Goal: Information Seeking & Learning: Learn about a topic

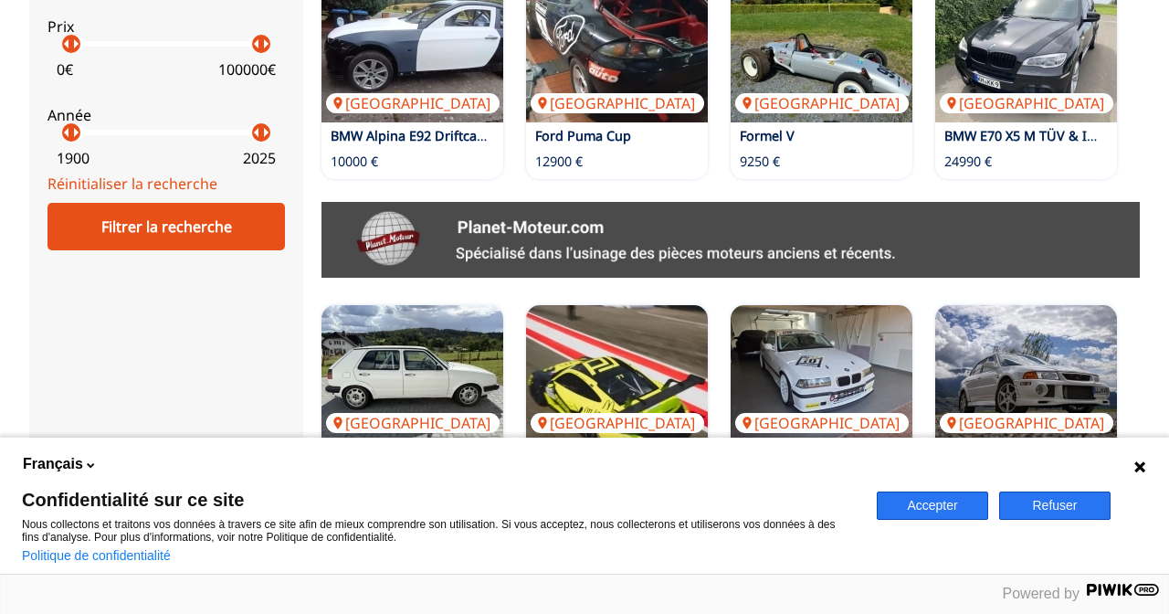
scroll to position [837, 0]
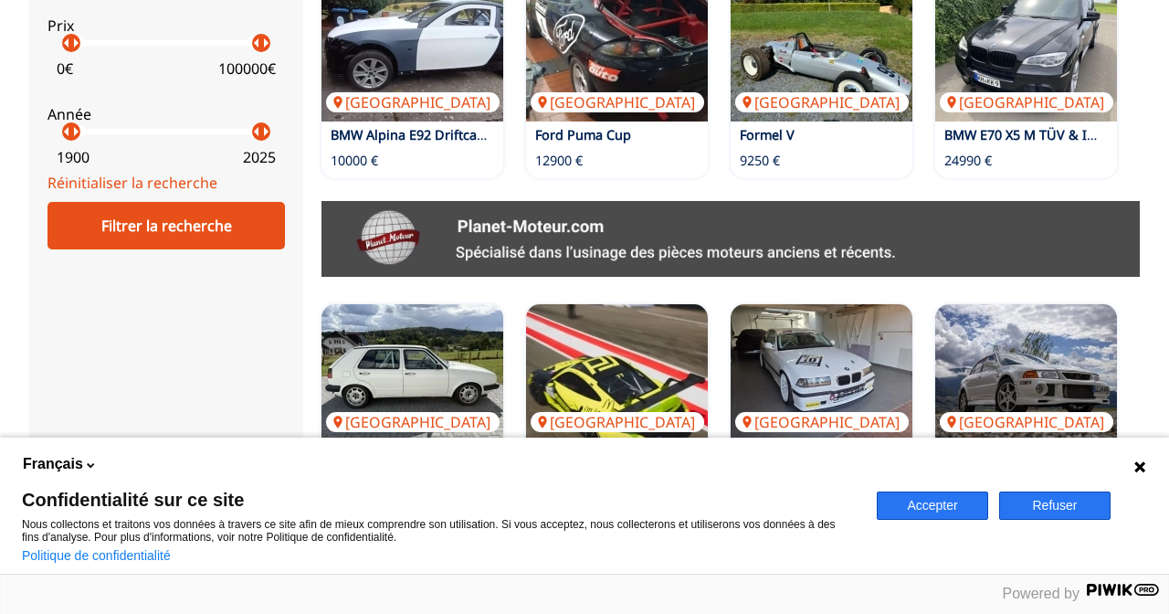
click at [610, 520] on img at bounding box center [617, 588] width 182 height 137
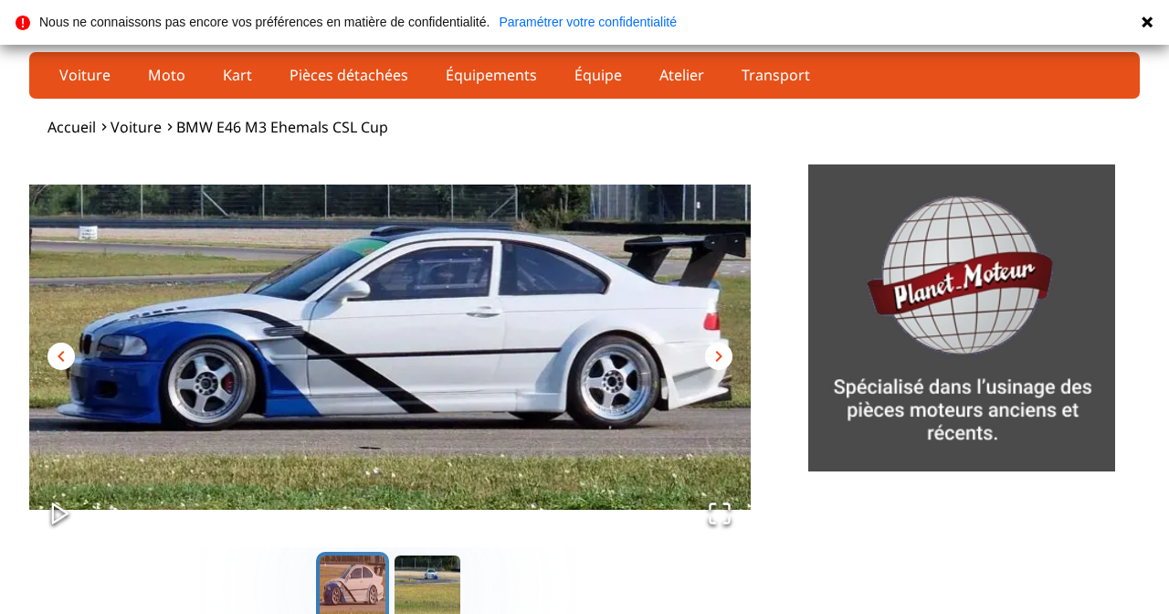
click at [727, 362] on span "chevron_right" at bounding box center [719, 356] width 22 height 22
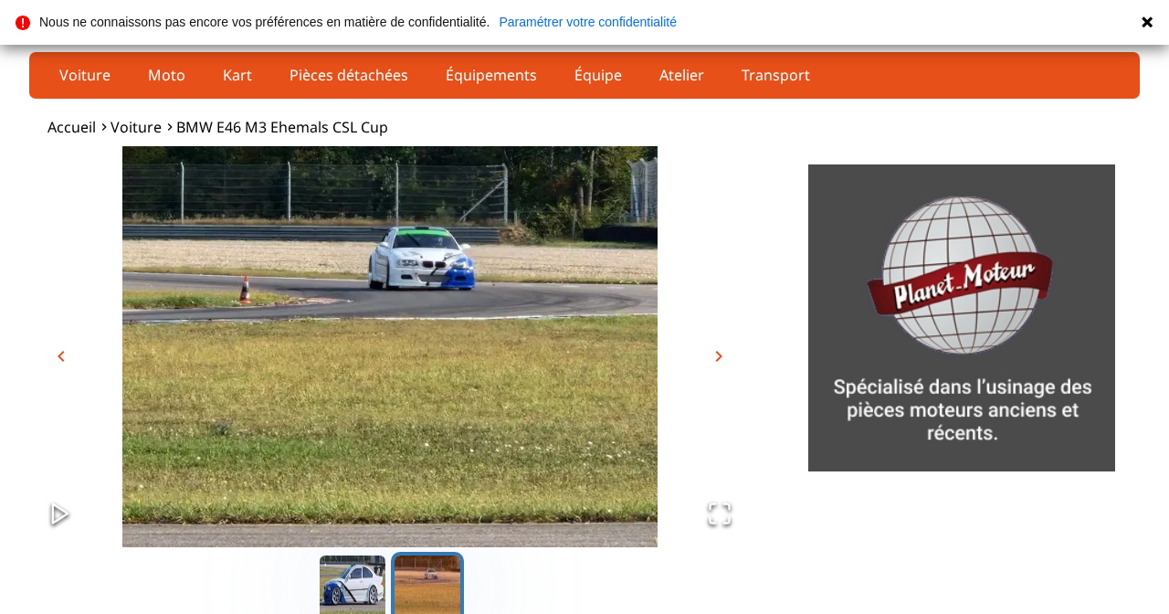
click at [723, 361] on span "chevron_right" at bounding box center [719, 356] width 22 height 22
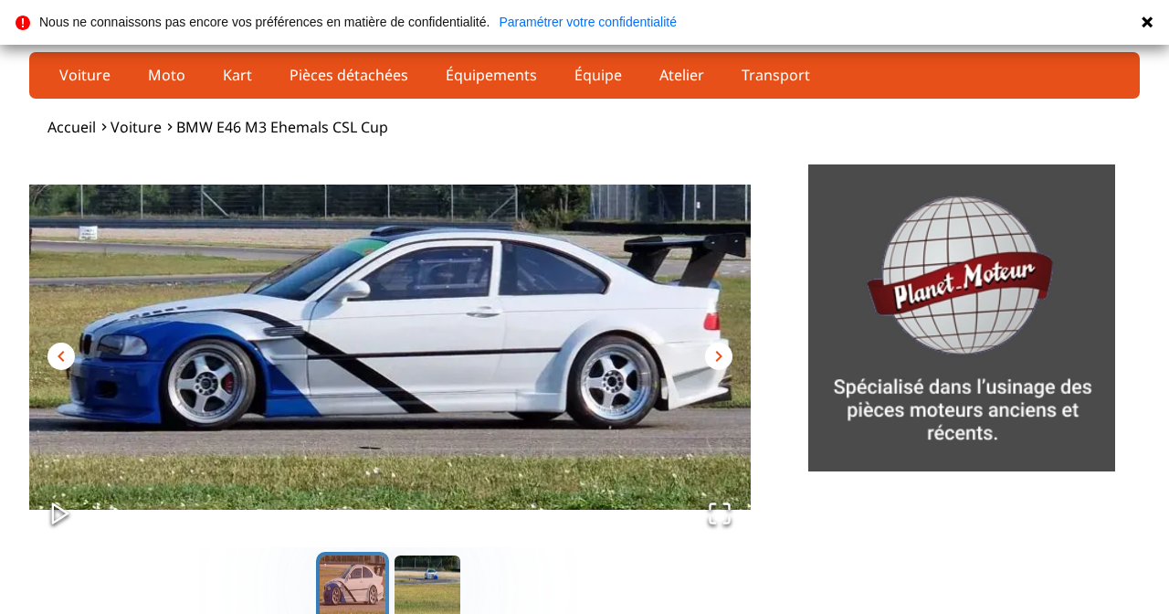
click at [727, 362] on span "chevron_right" at bounding box center [719, 356] width 22 height 22
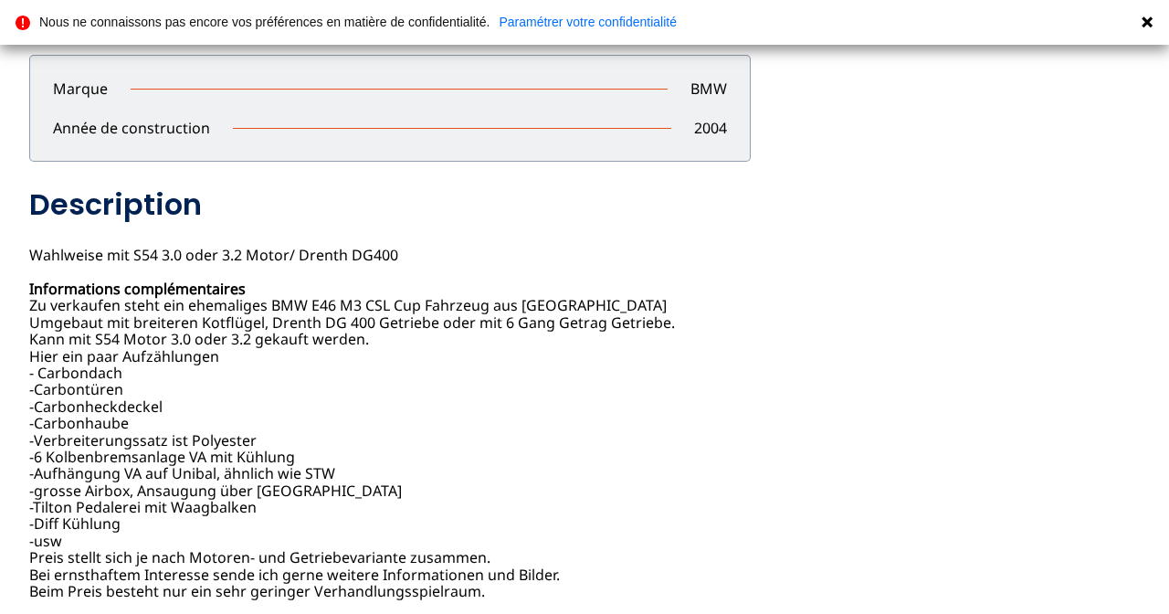
scroll to position [660, 0]
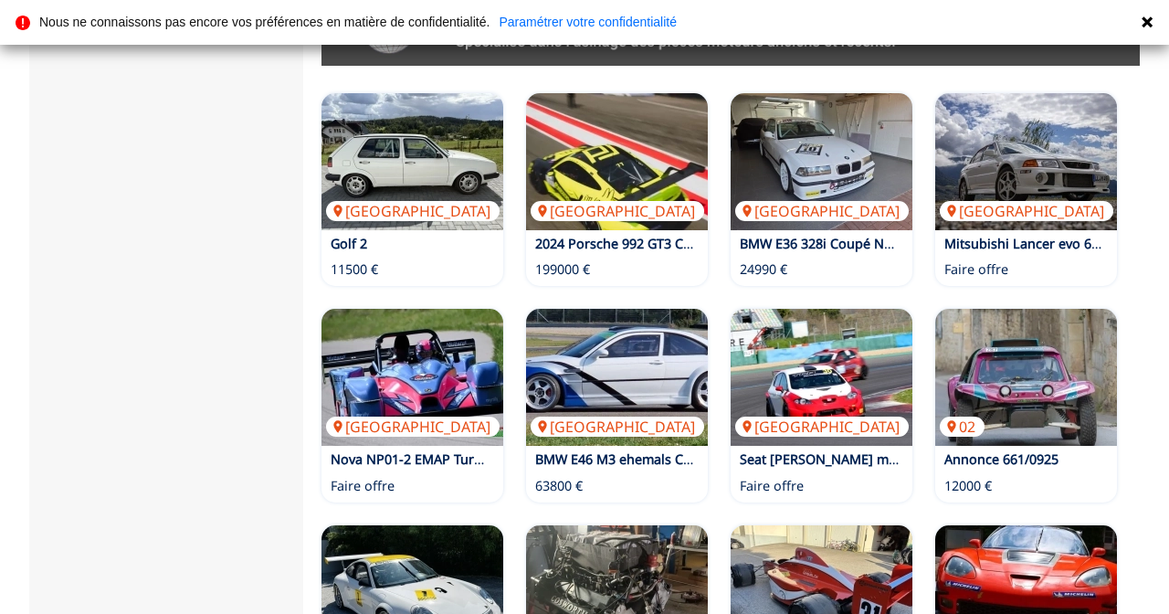
scroll to position [1049, 0]
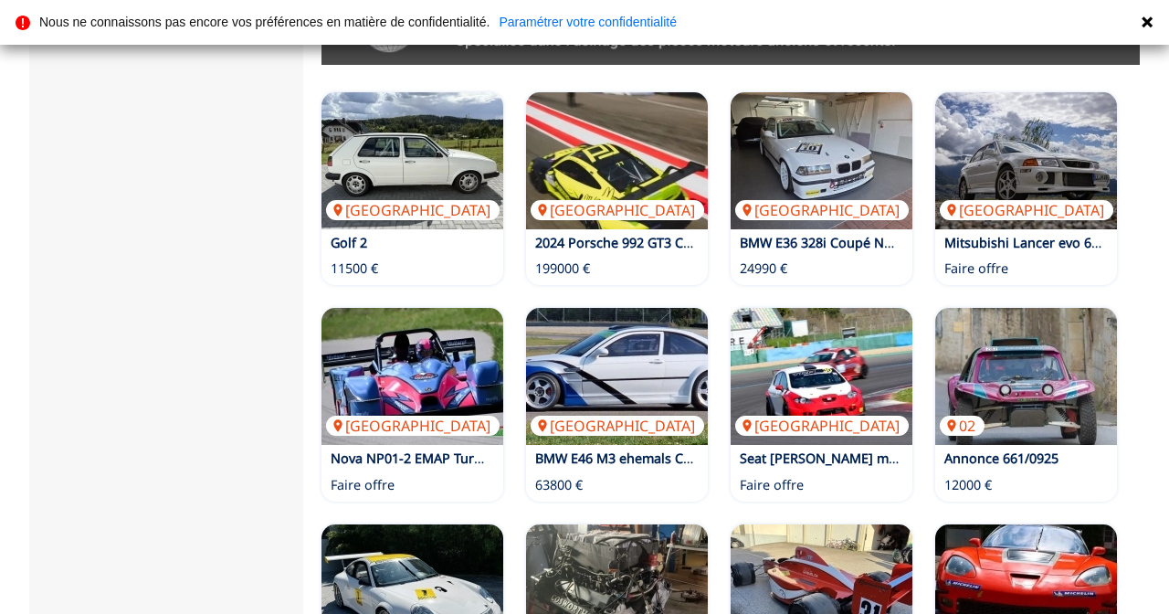
click at [986, 524] on img at bounding box center [1026, 592] width 182 height 137
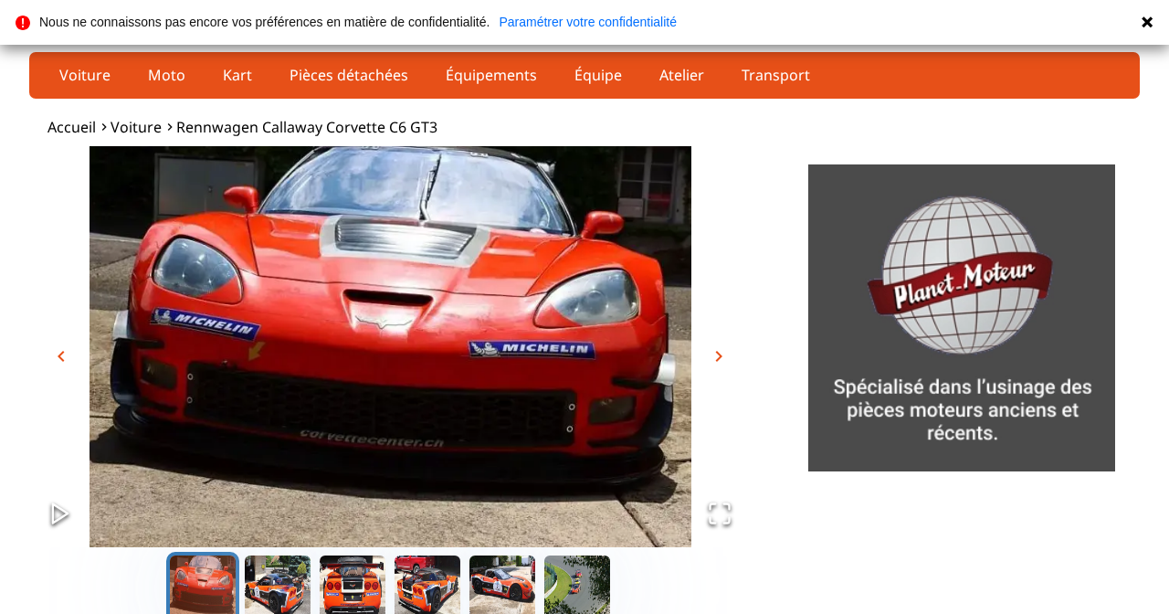
click at [733, 358] on img "Go to Slide 1" at bounding box center [390, 346] width 722 height 401
click at [727, 361] on span "chevron_right" at bounding box center [719, 356] width 22 height 22
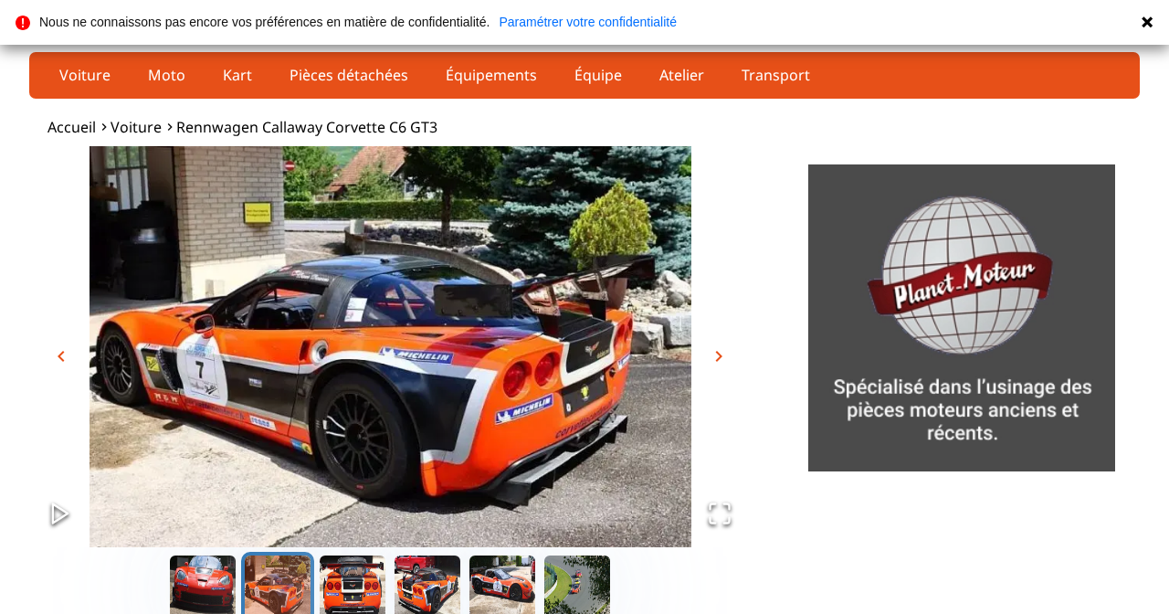
click at [720, 363] on span "chevron_right" at bounding box center [719, 356] width 22 height 22
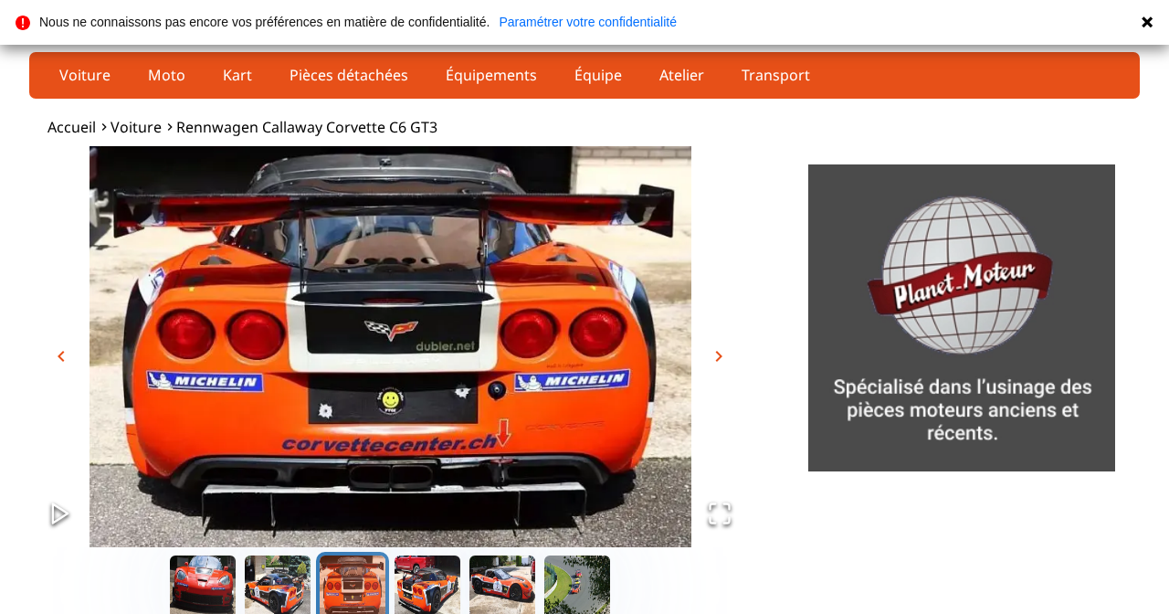
click at [728, 366] on img "Go to Slide 3" at bounding box center [390, 346] width 722 height 401
click at [714, 365] on span "chevron_right" at bounding box center [719, 356] width 22 height 22
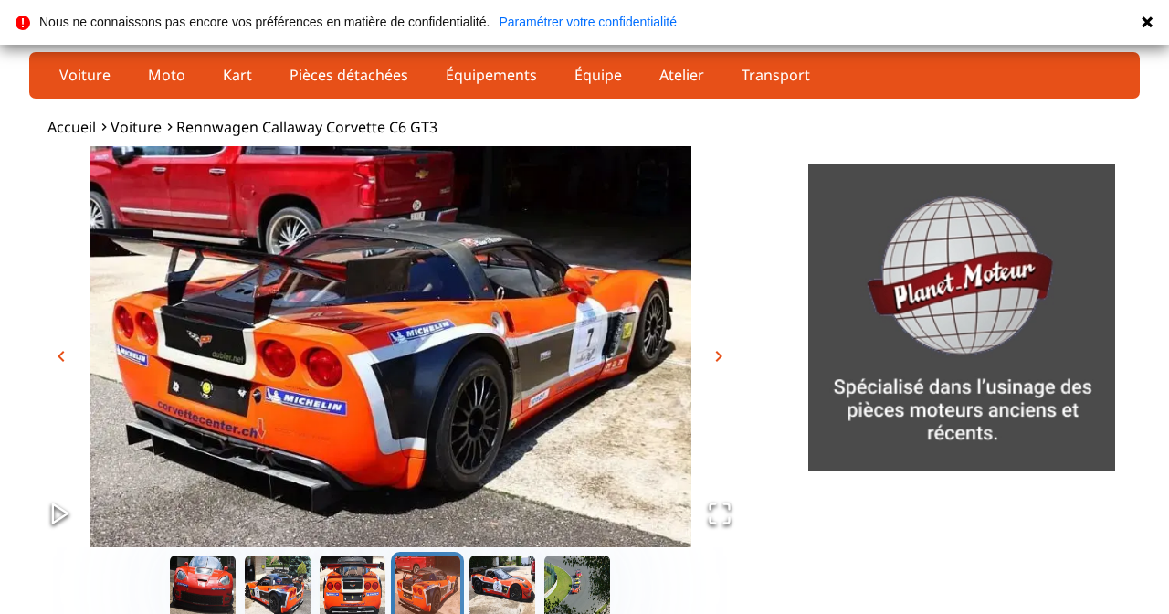
click at [715, 364] on span "chevron_right" at bounding box center [719, 356] width 22 height 22
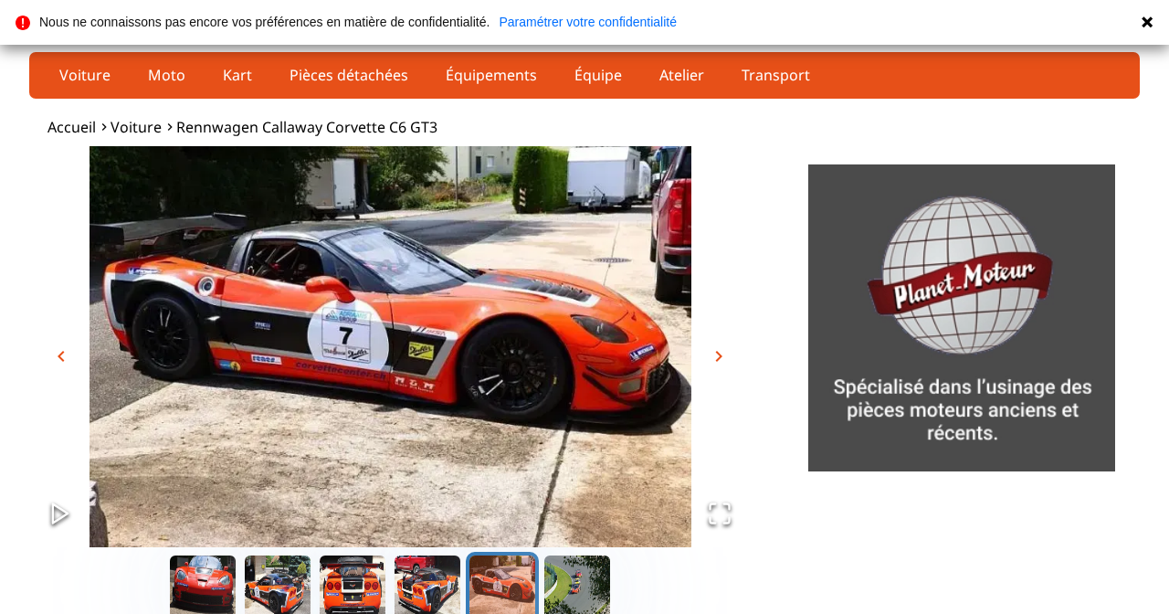
click at [722, 362] on span "chevron_right" at bounding box center [719, 356] width 22 height 22
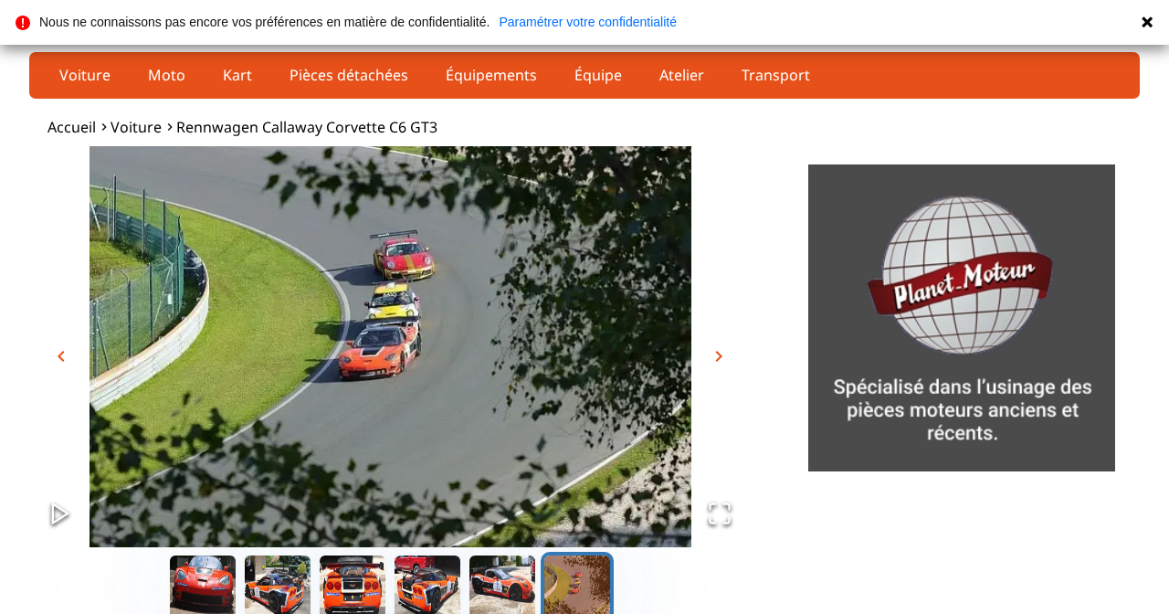
click at [718, 366] on button "chevron_right" at bounding box center [718, 356] width 27 height 27
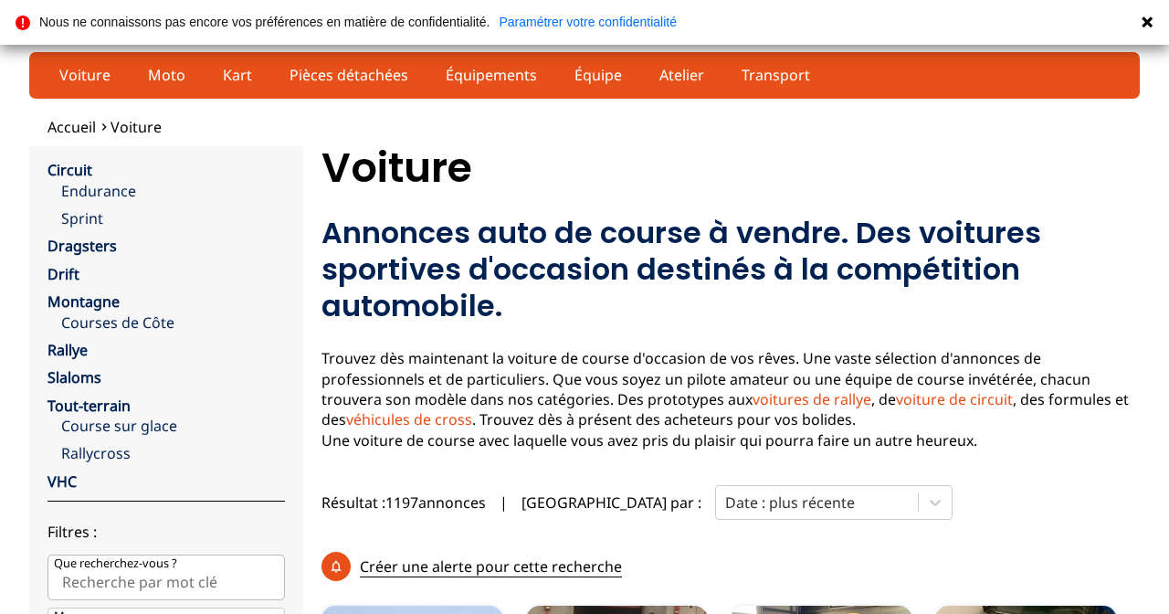
scroll to position [1080, 0]
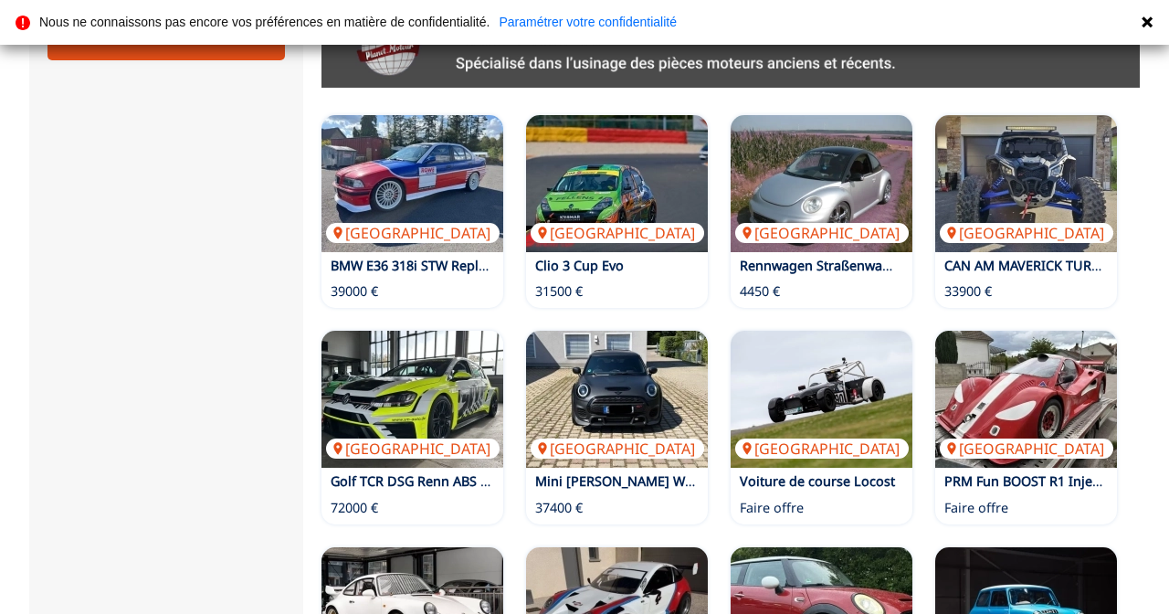
scroll to position [1027, 0]
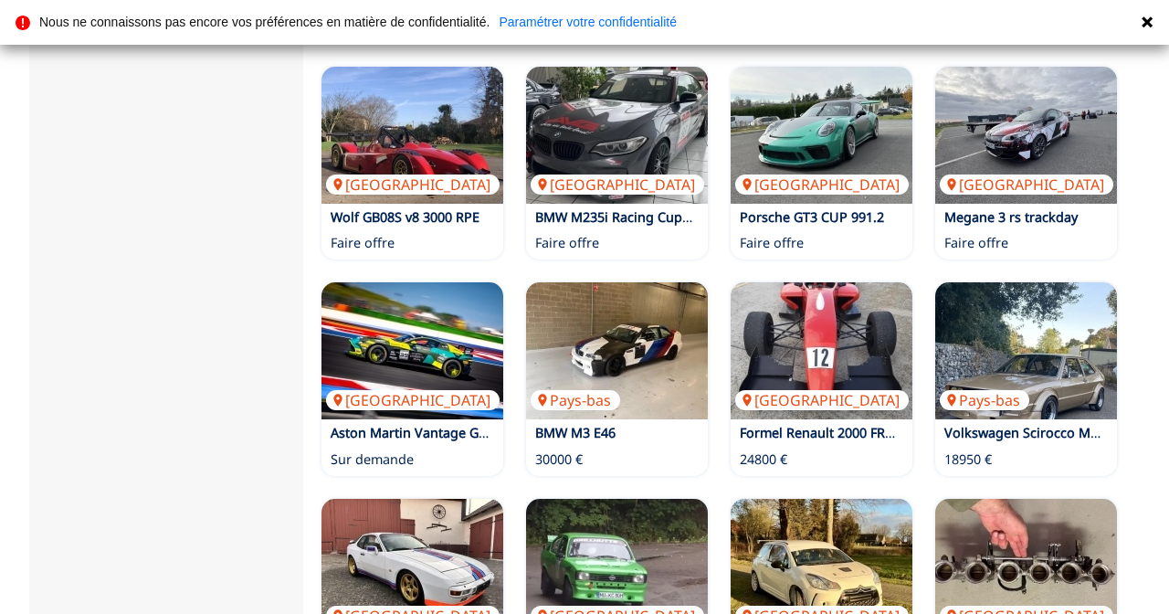
scroll to position [1080, 0]
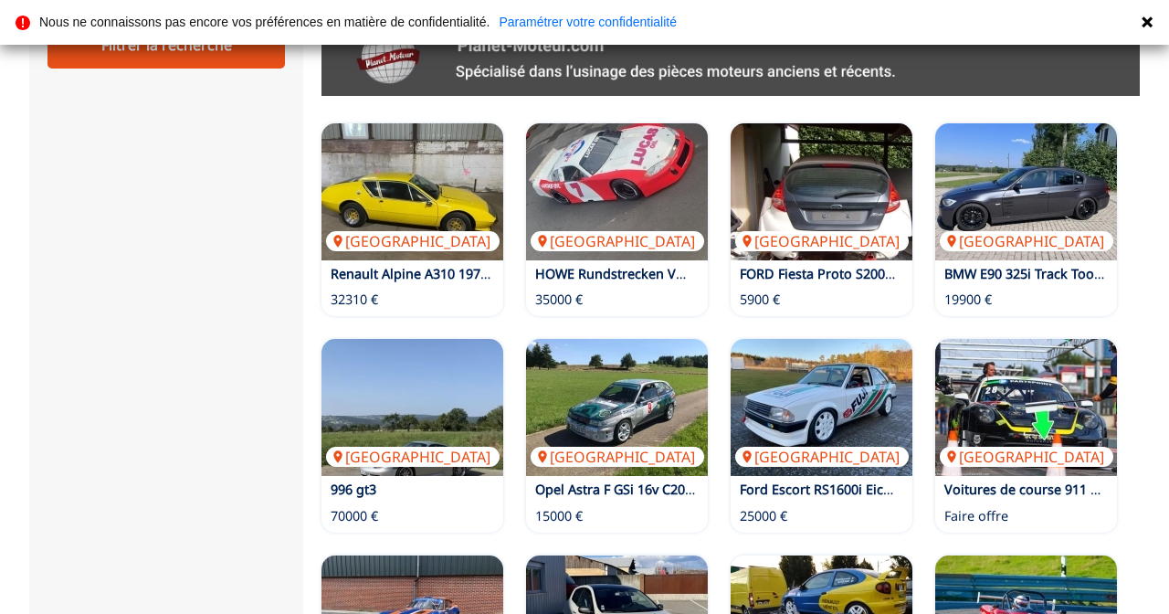
scroll to position [1019, 0]
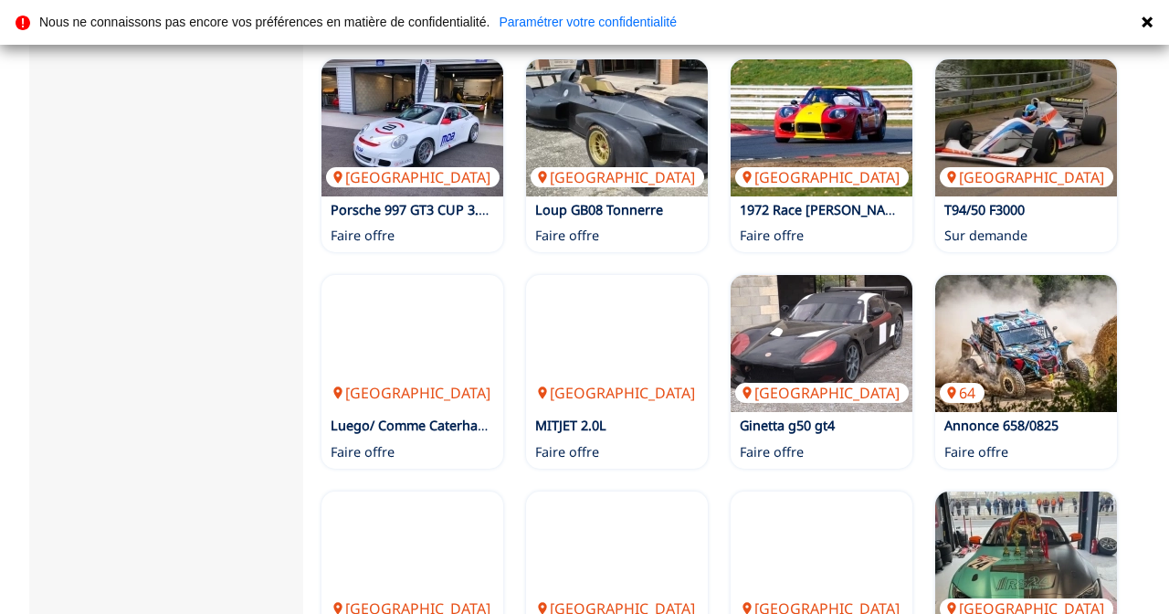
scroll to position [1081, 0]
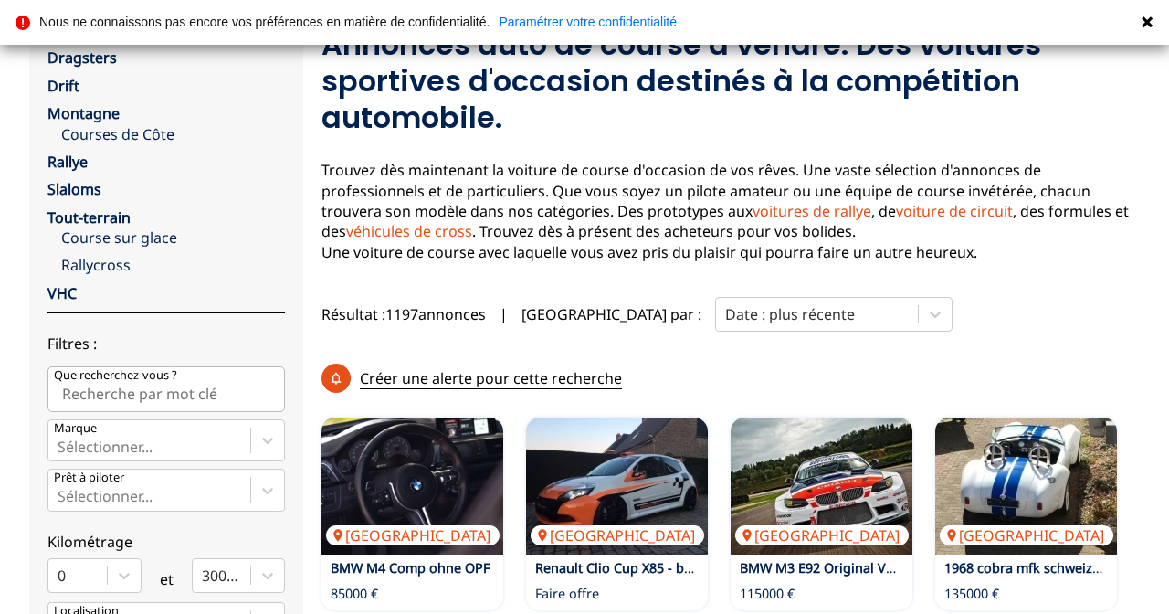
scroll to position [193, 0]
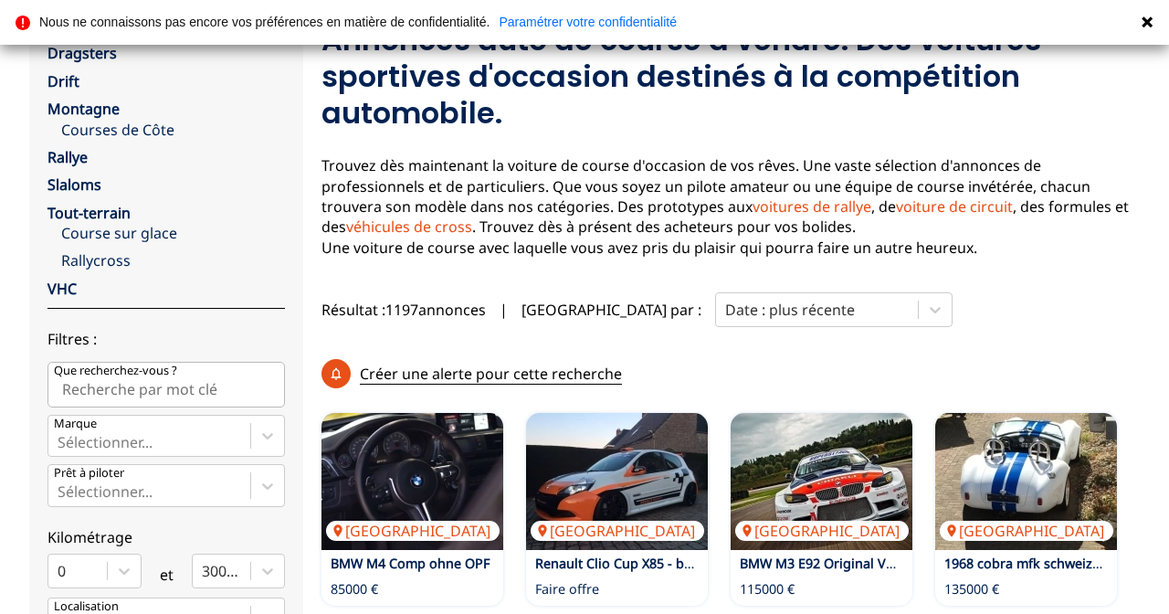
click at [804, 420] on img at bounding box center [822, 481] width 182 height 137
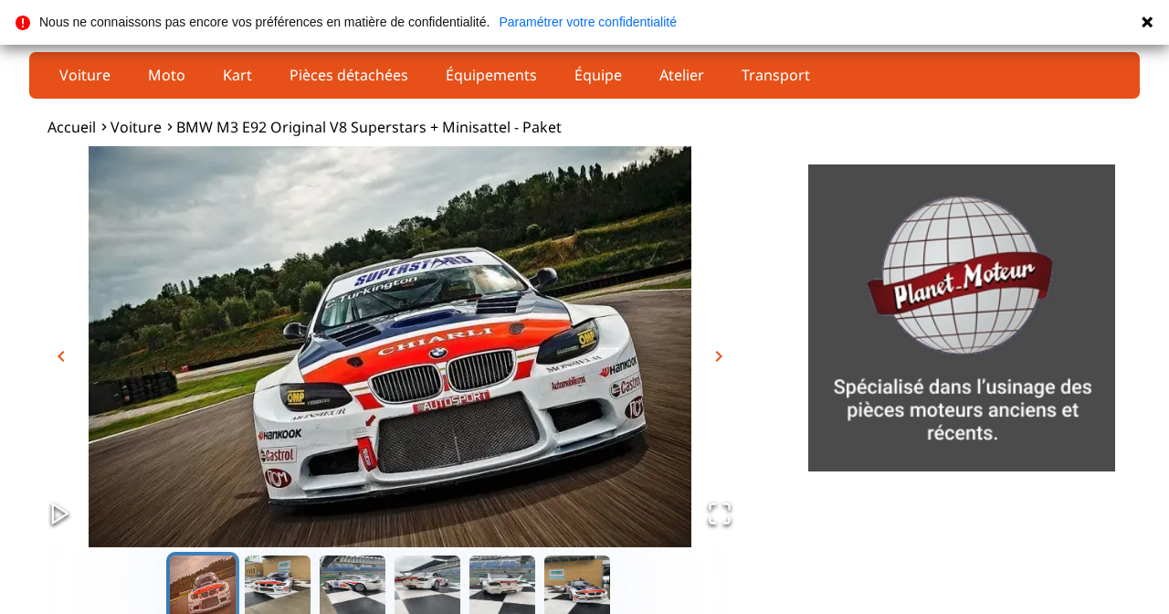
click at [722, 360] on span "chevron_right" at bounding box center [719, 356] width 22 height 22
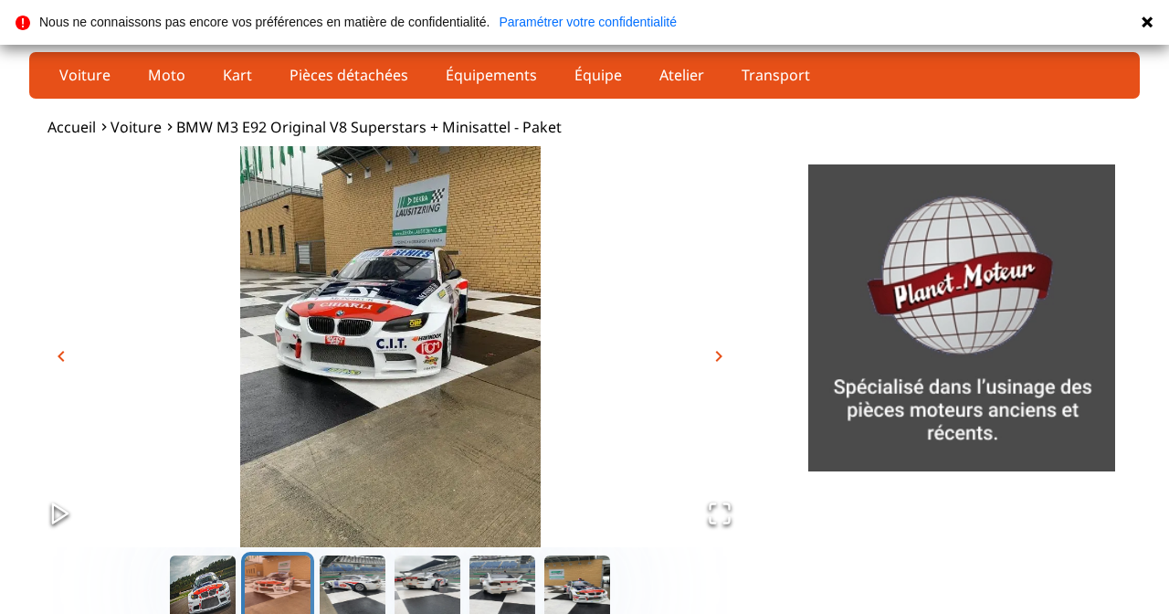
click at [720, 360] on span "chevron_right" at bounding box center [719, 356] width 22 height 22
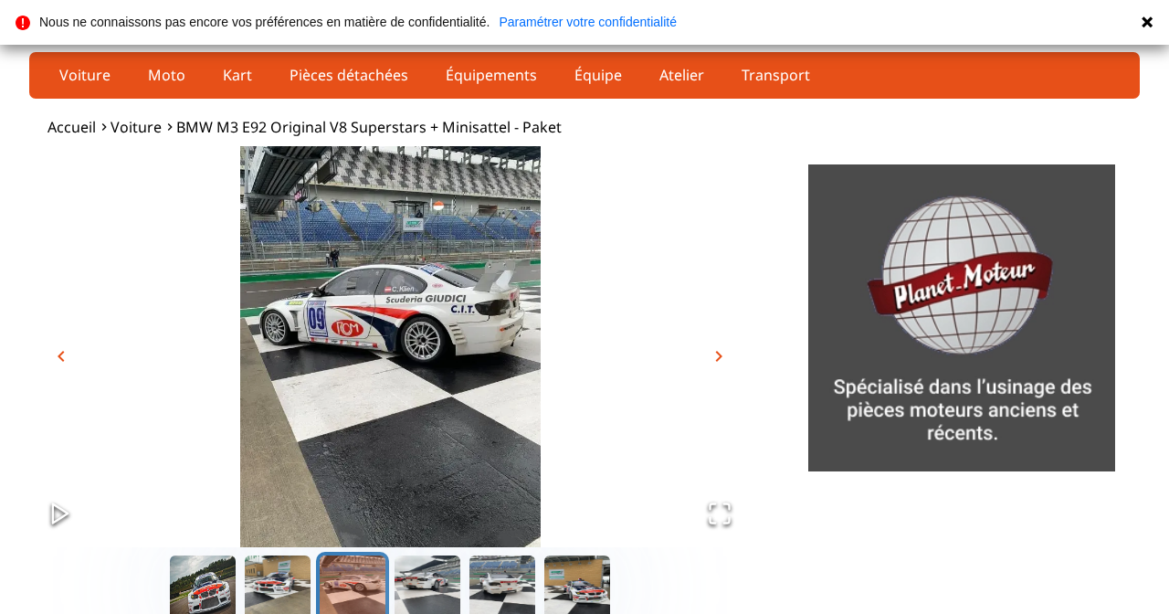
click at [717, 362] on span "chevron_right" at bounding box center [719, 356] width 22 height 22
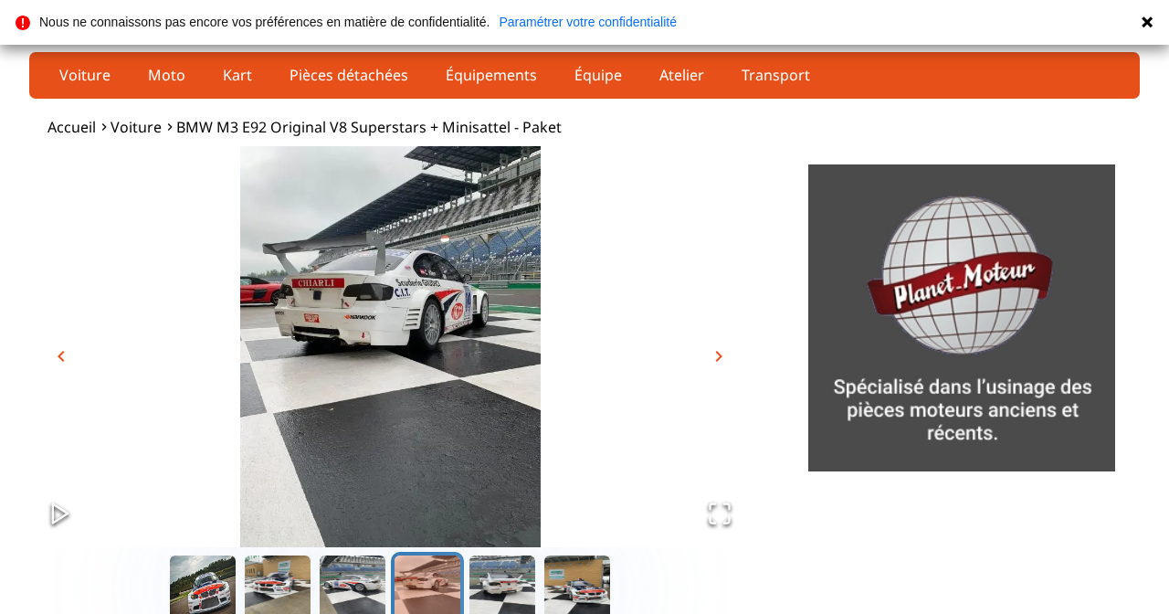
click at [728, 358] on span "chevron_right" at bounding box center [719, 356] width 22 height 22
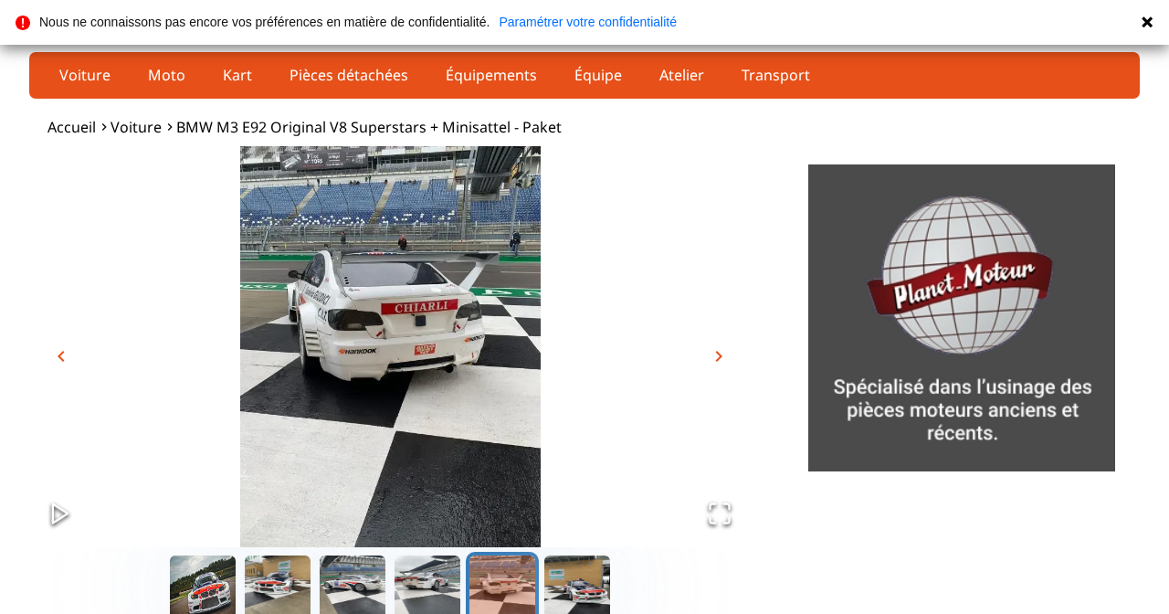
click at [723, 359] on span "chevron_right" at bounding box center [719, 356] width 22 height 22
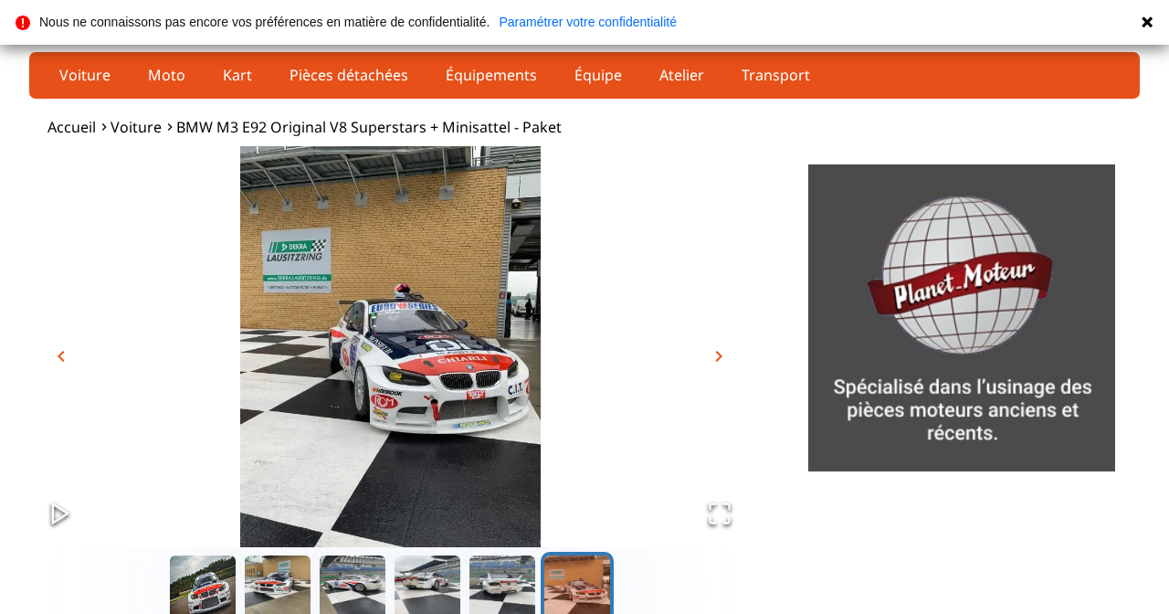
click at [725, 360] on span "chevron_right" at bounding box center [719, 356] width 22 height 22
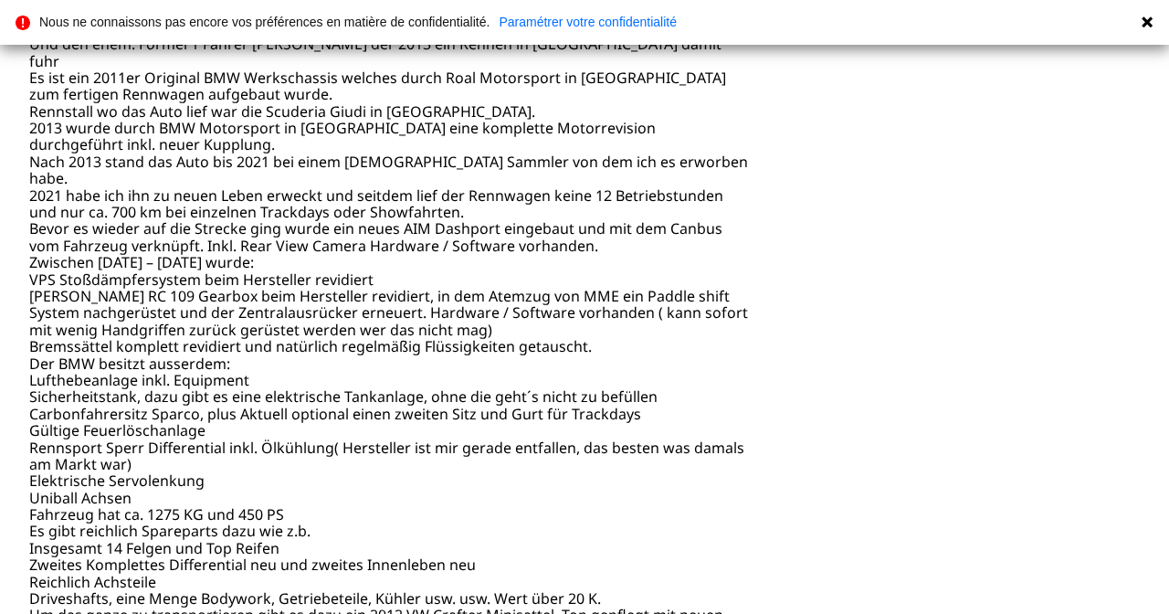
scroll to position [1044, 0]
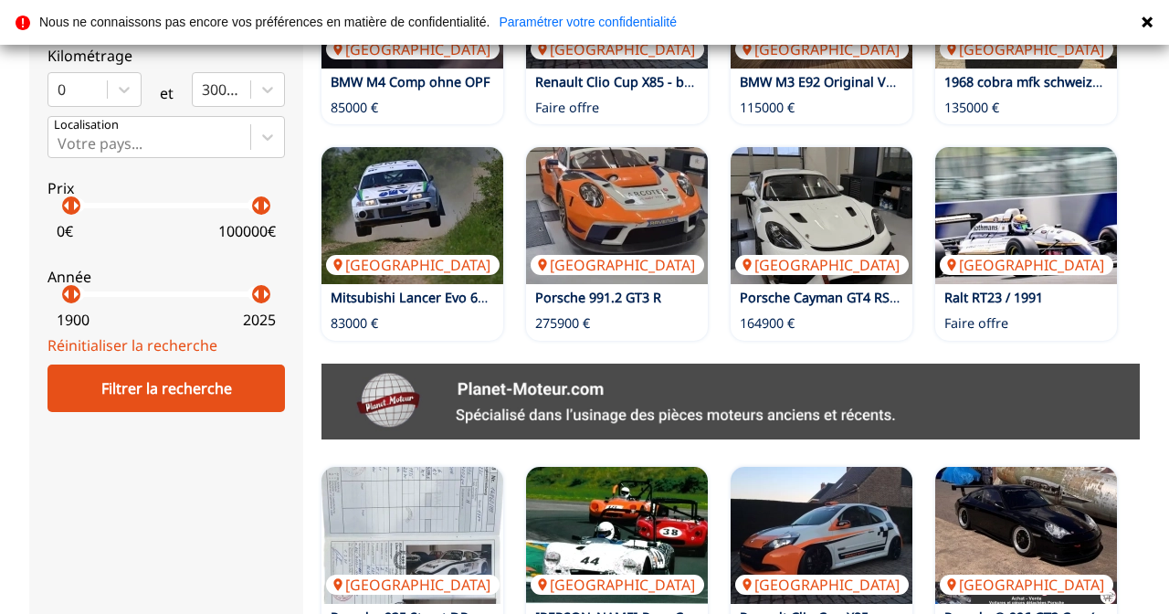
scroll to position [676, 0]
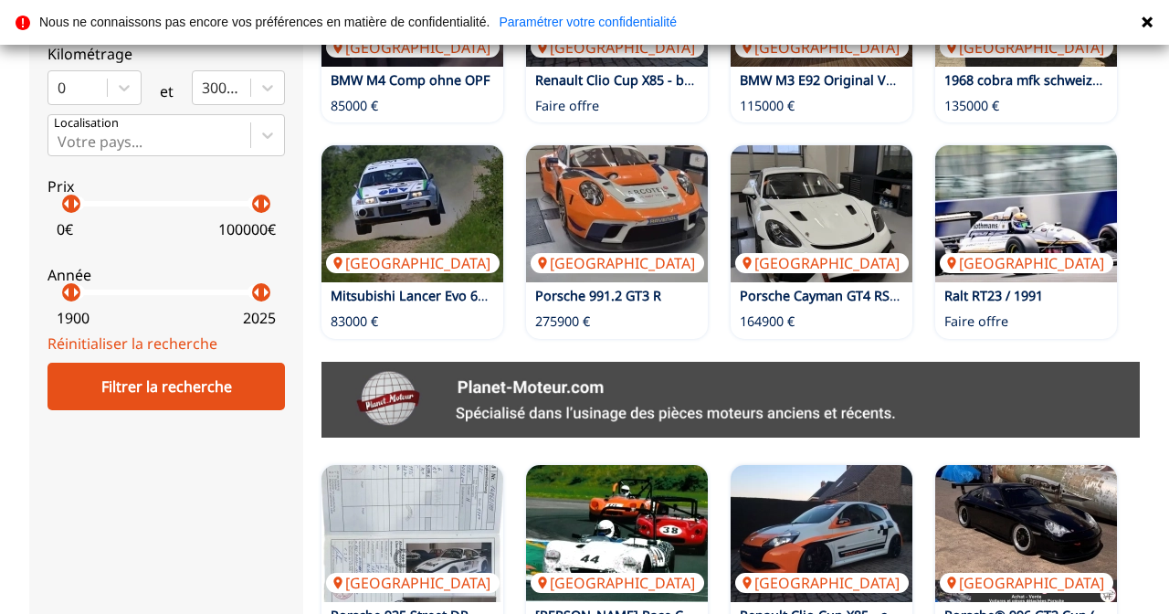
click at [420, 465] on img at bounding box center [413, 533] width 182 height 137
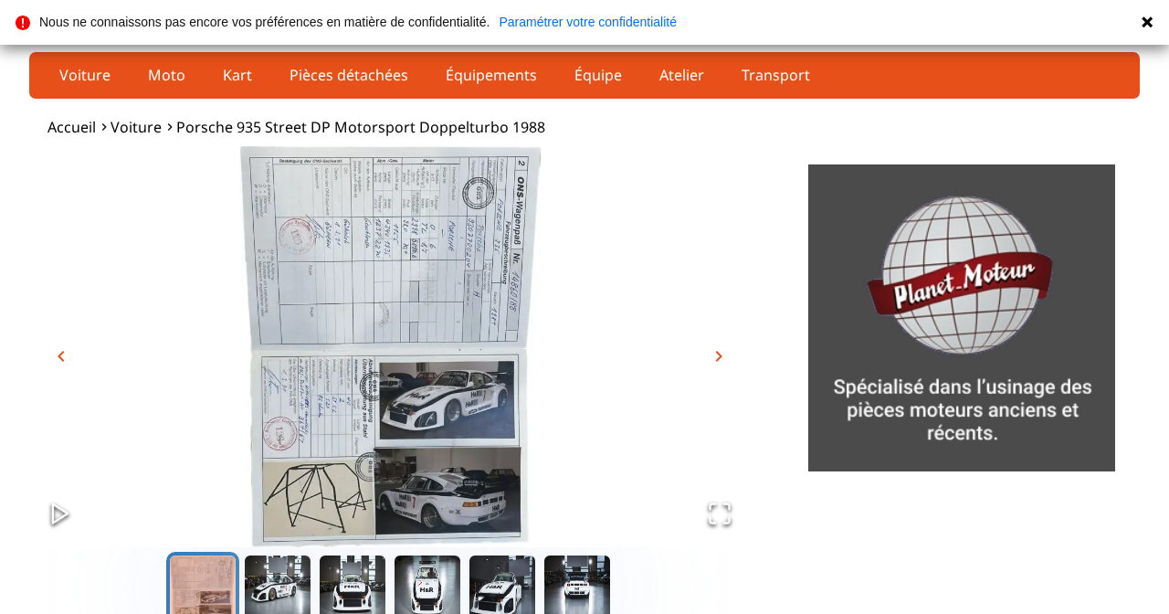
click at [728, 353] on span "chevron_right" at bounding box center [719, 356] width 22 height 22
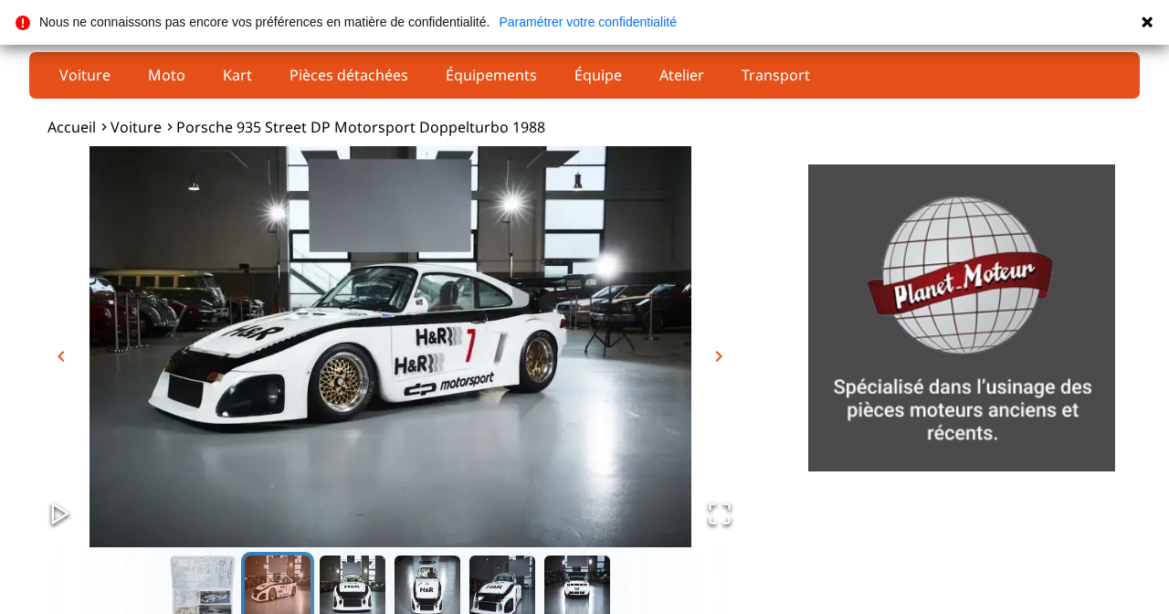
click at [722, 354] on span "chevron_right" at bounding box center [719, 356] width 22 height 22
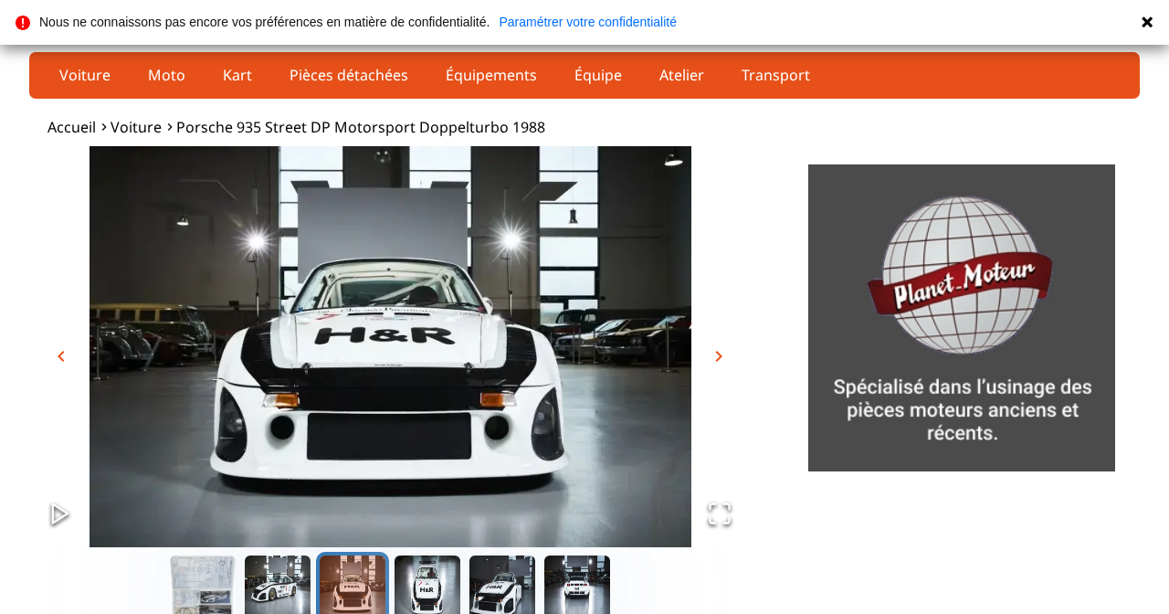
click at [720, 359] on span "chevron_right" at bounding box center [719, 356] width 22 height 22
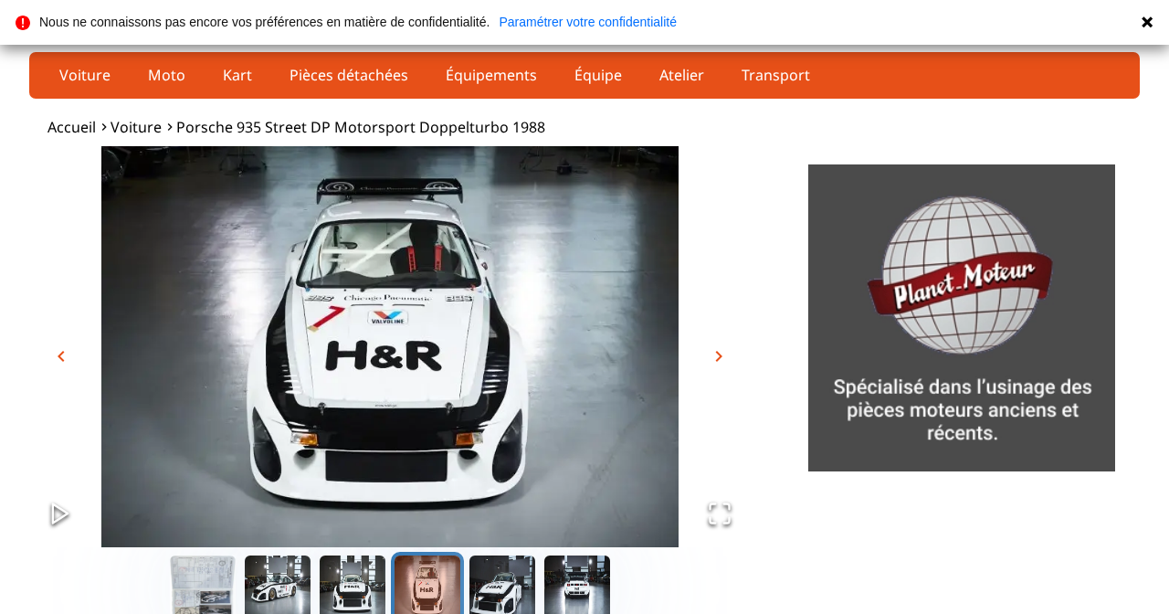
click at [729, 363] on span "chevron_right" at bounding box center [719, 356] width 22 height 22
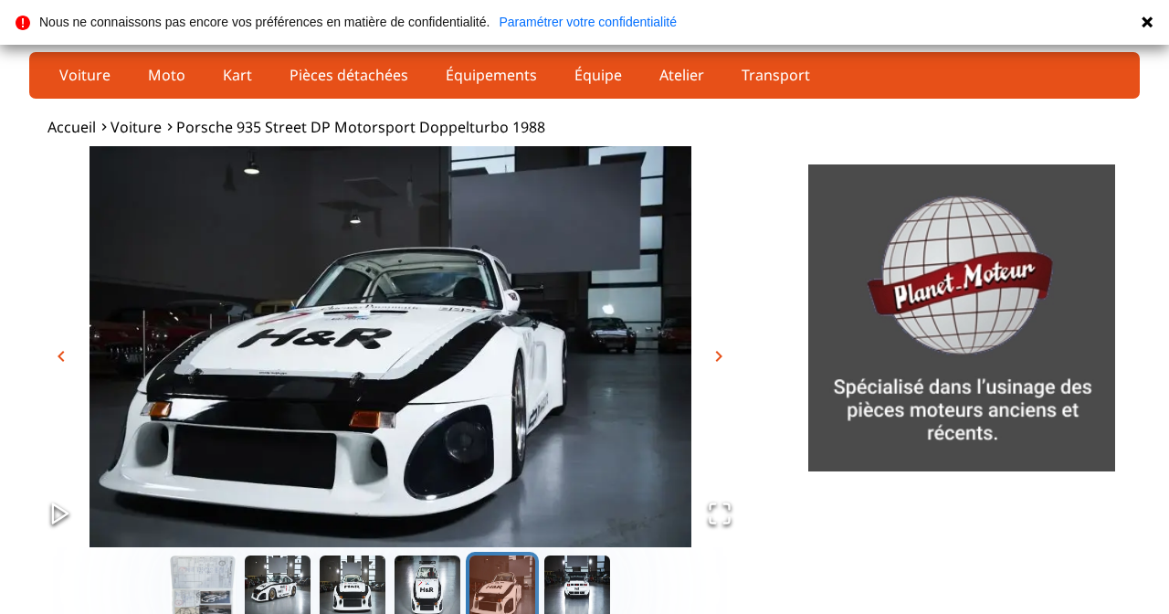
click at [723, 362] on span "chevron_right" at bounding box center [719, 356] width 22 height 22
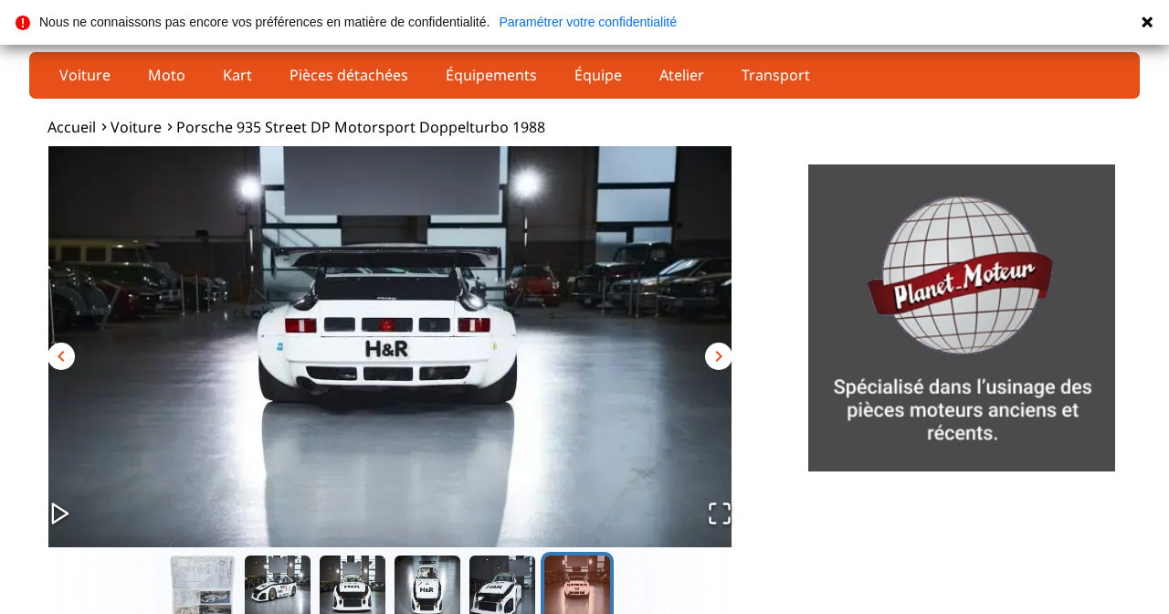
click at [720, 362] on span "chevron_right" at bounding box center [719, 356] width 22 height 22
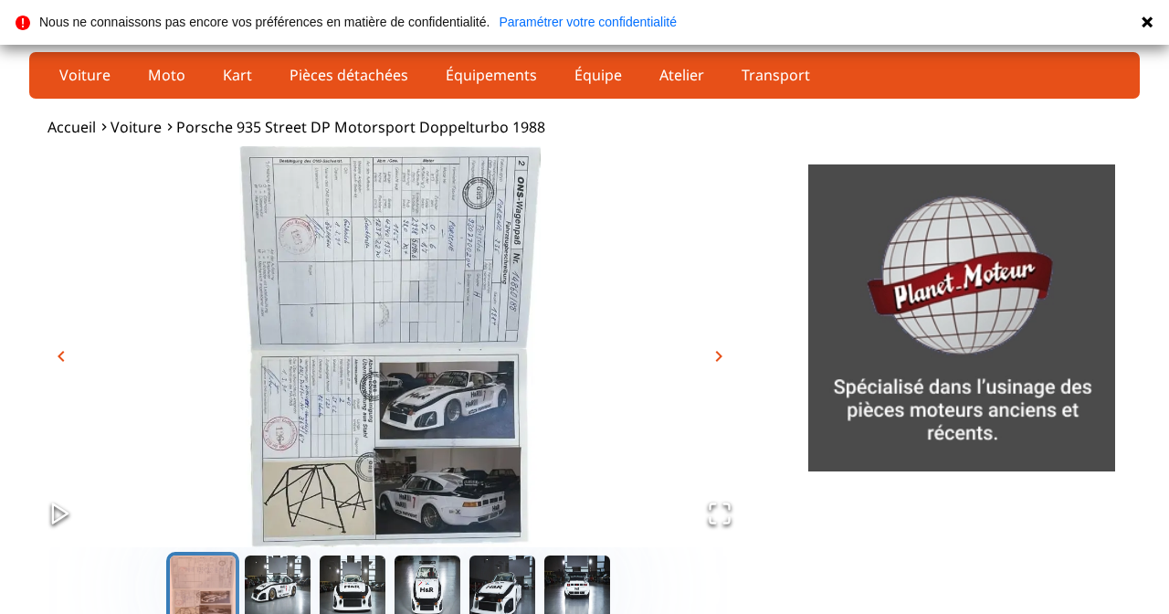
click at [719, 362] on span "chevron_right" at bounding box center [719, 356] width 22 height 22
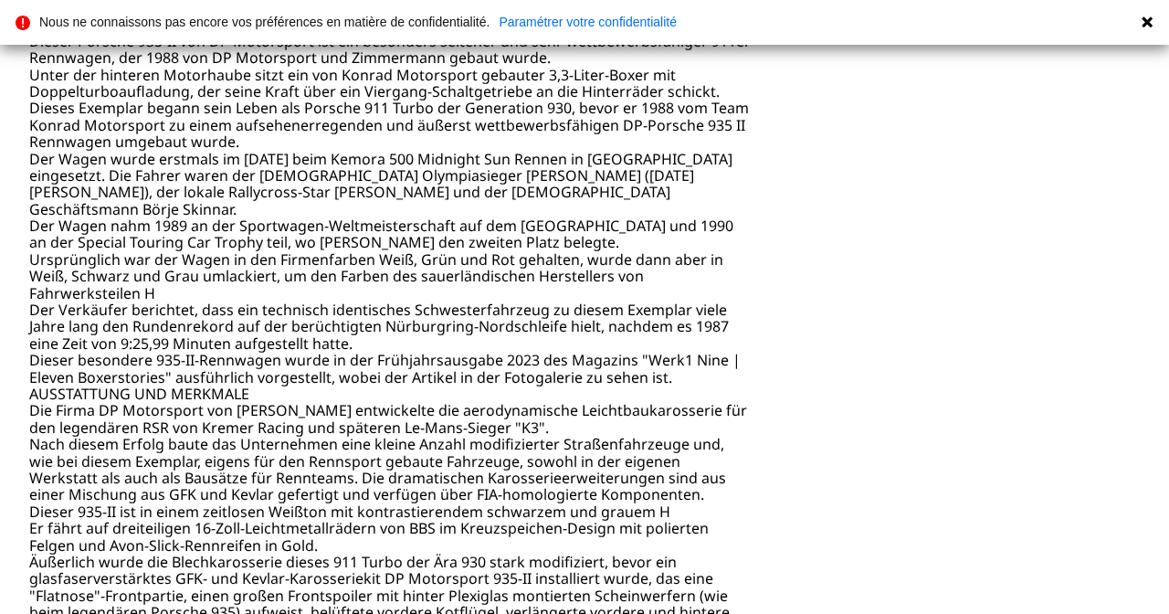
scroll to position [944, 0]
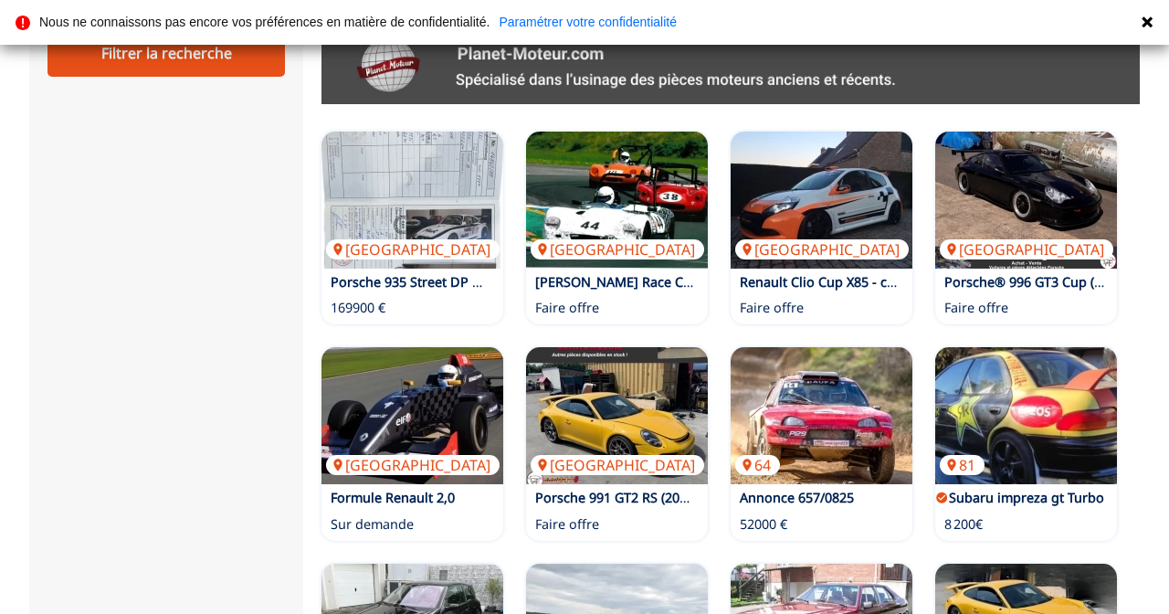
scroll to position [1011, 0]
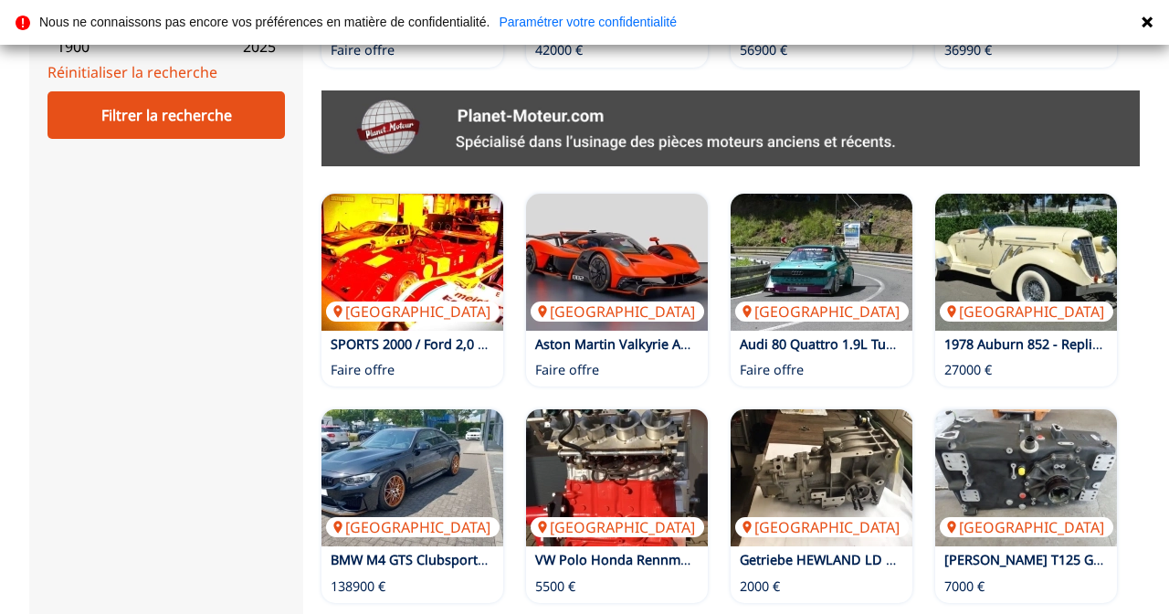
scroll to position [950, 0]
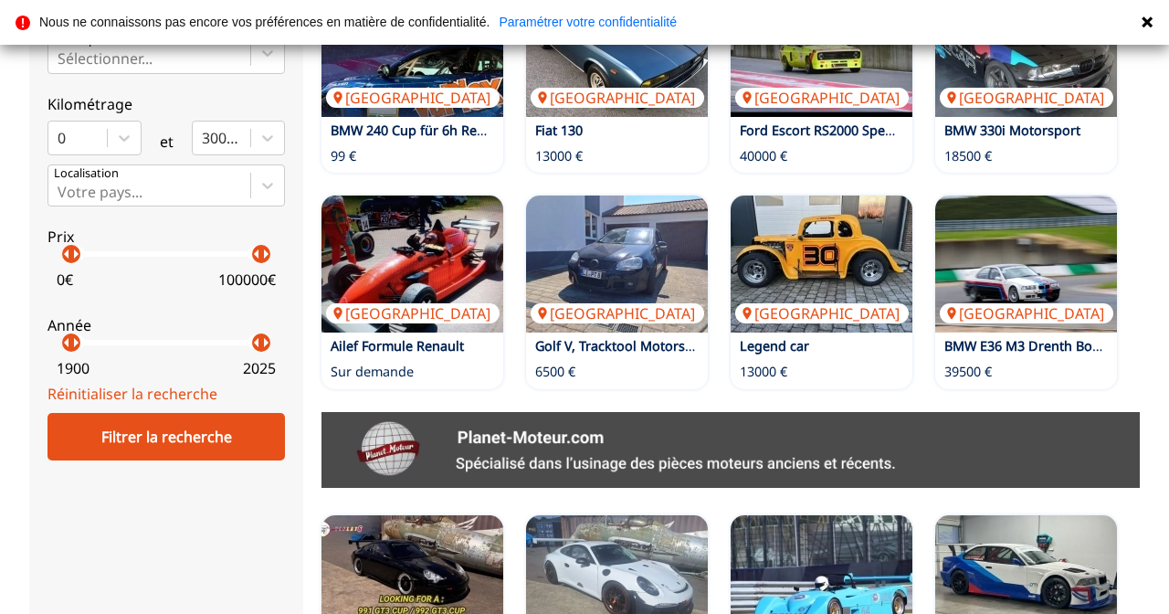
scroll to position [695, 0]
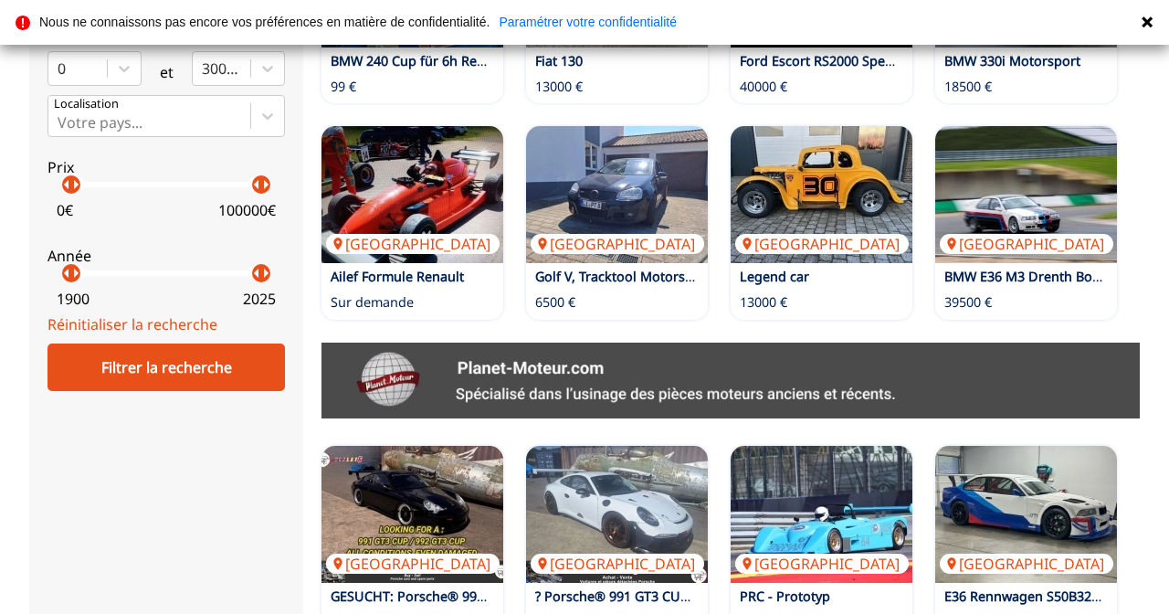
click at [982, 446] on img at bounding box center [1026, 514] width 182 height 137
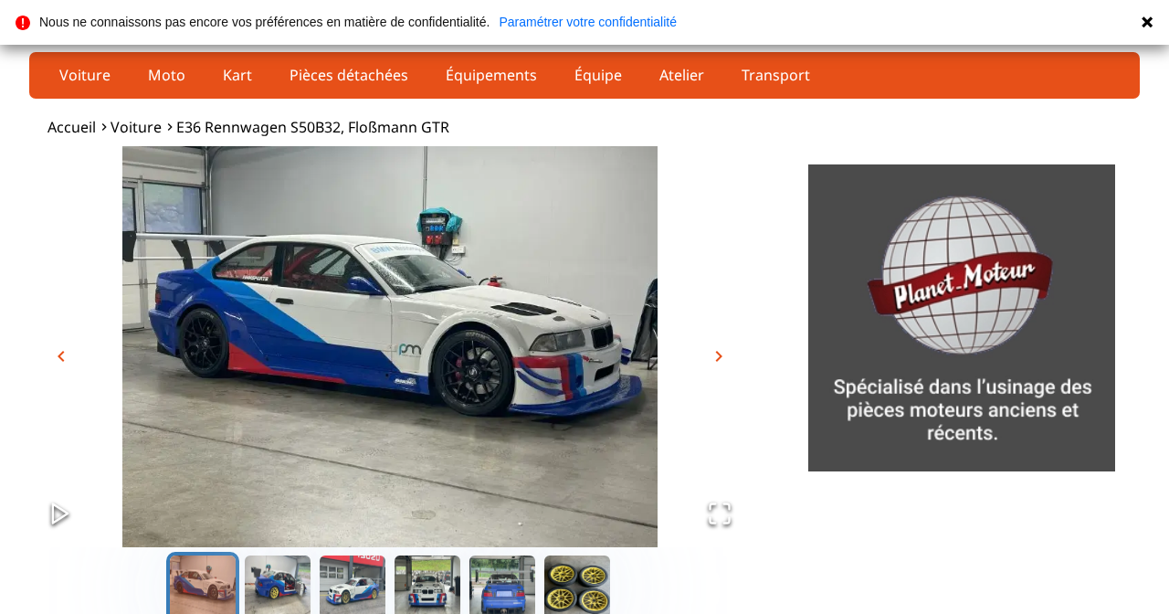
click at [726, 363] on span "chevron_right" at bounding box center [719, 356] width 22 height 22
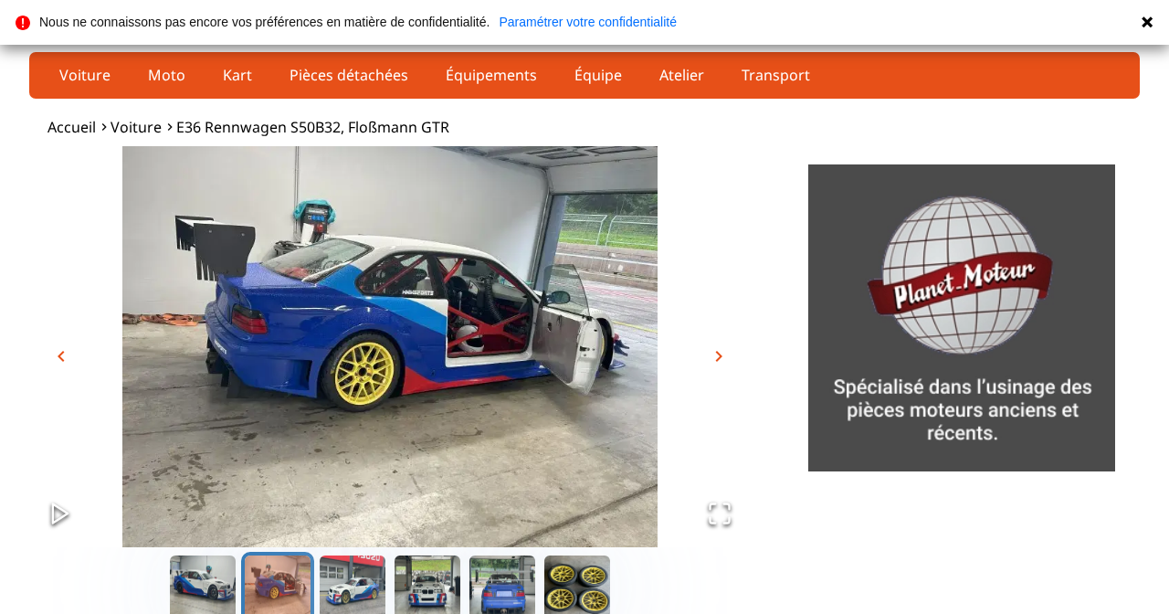
click at [727, 354] on span "chevron_right" at bounding box center [719, 356] width 22 height 22
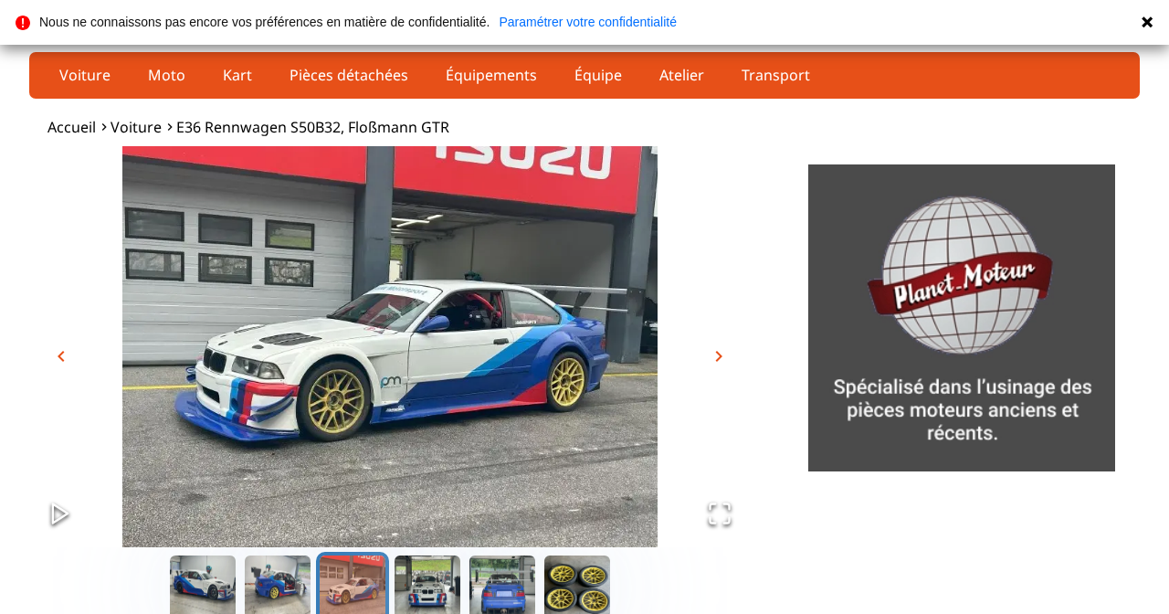
click at [725, 360] on span "chevron_right" at bounding box center [719, 356] width 22 height 22
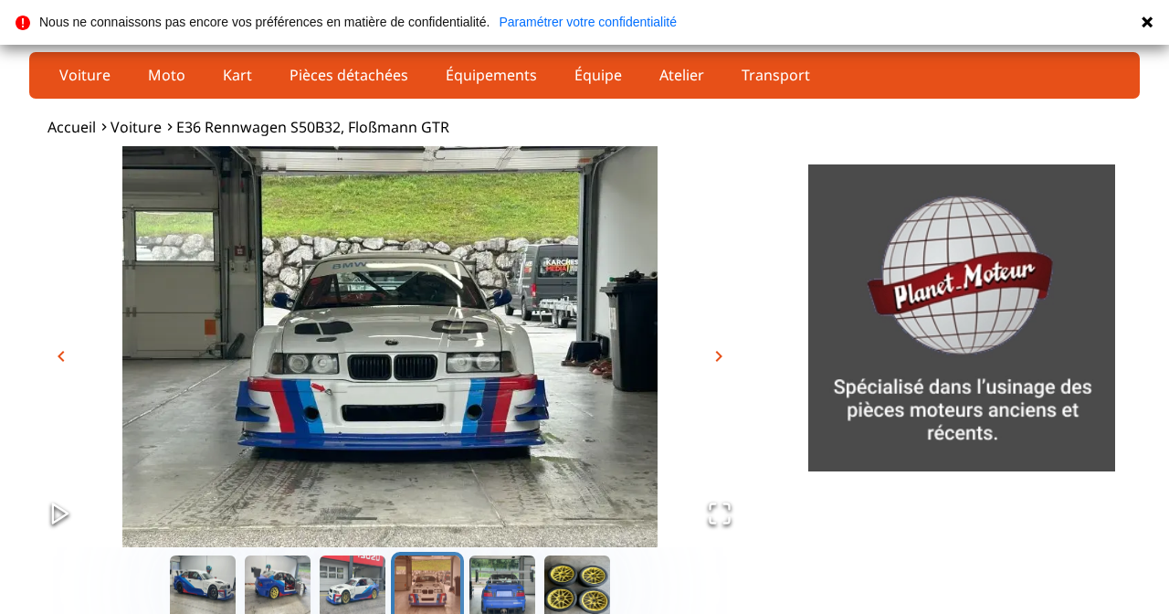
click at [734, 362] on img "Go to Slide 4" at bounding box center [390, 346] width 722 height 401
click at [722, 362] on span "chevron_right" at bounding box center [719, 356] width 22 height 22
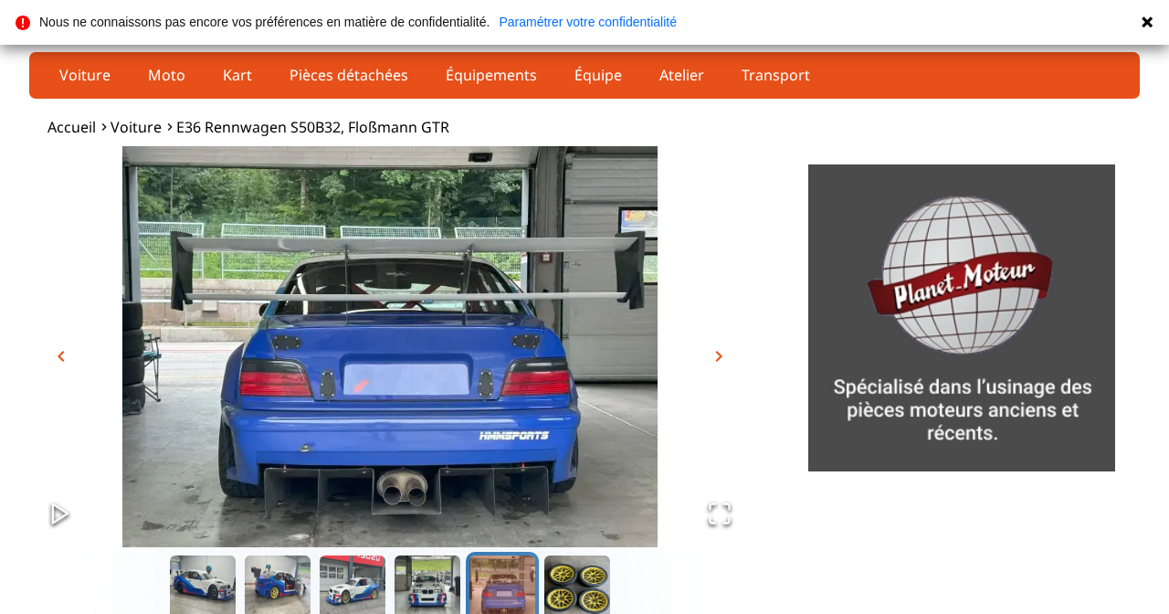
click at [723, 361] on span "chevron_right" at bounding box center [719, 356] width 22 height 22
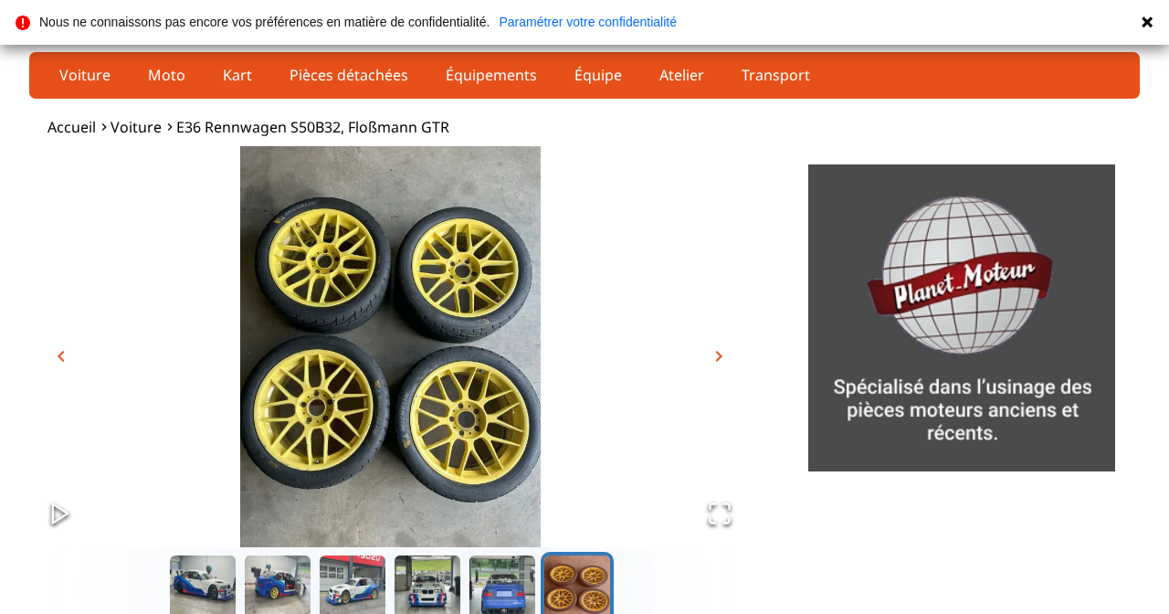
click at [733, 362] on img "Go to Slide 6" at bounding box center [390, 346] width 722 height 401
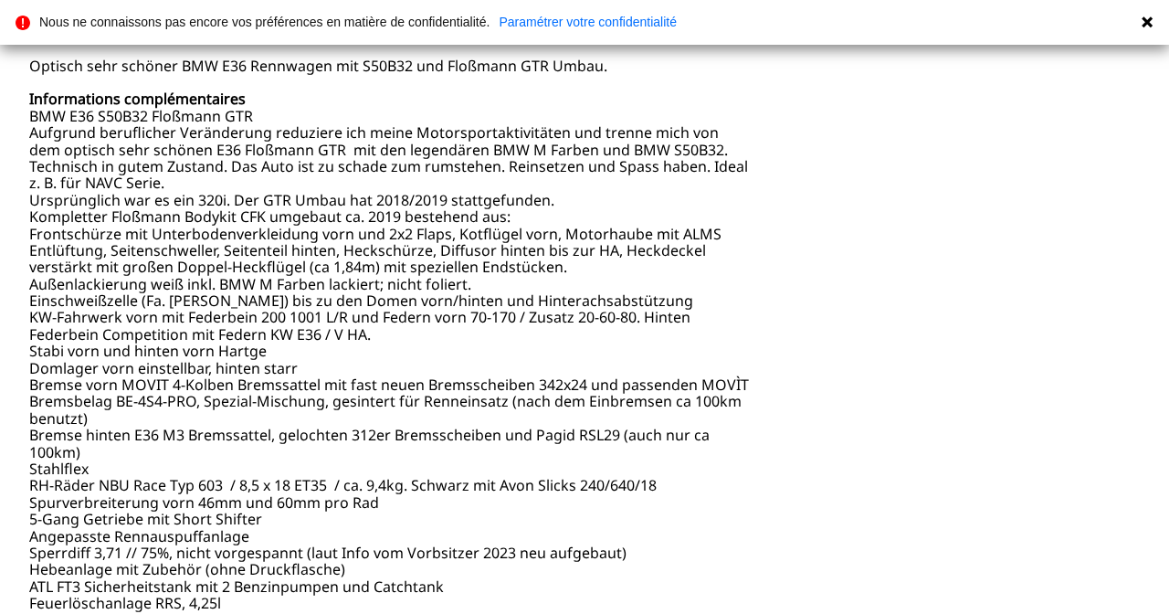
scroll to position [888, 0]
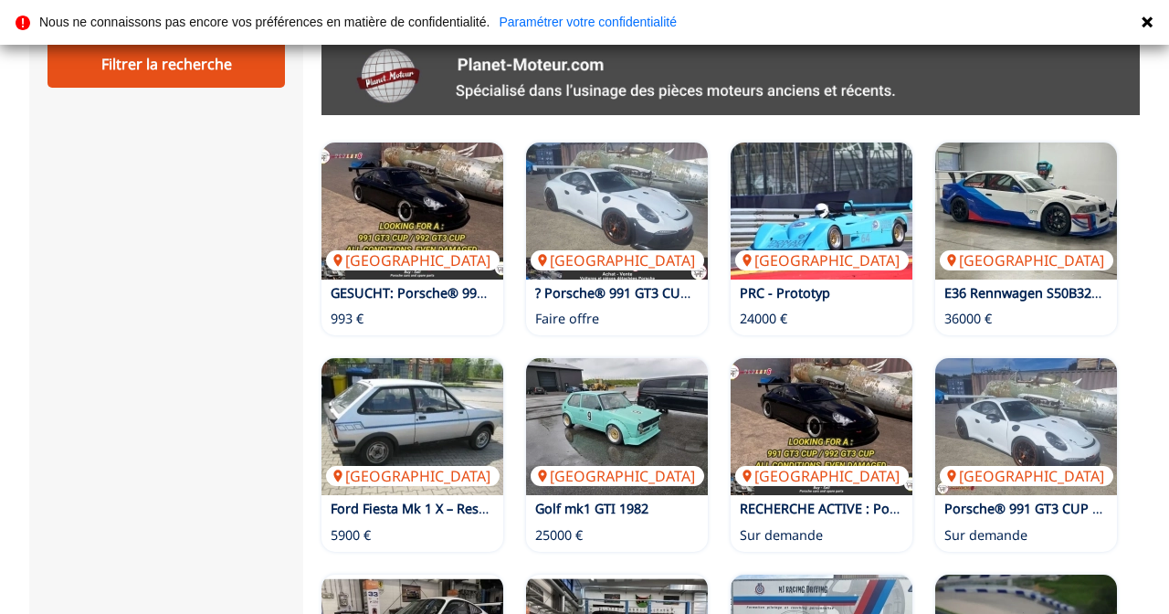
scroll to position [1001, 0]
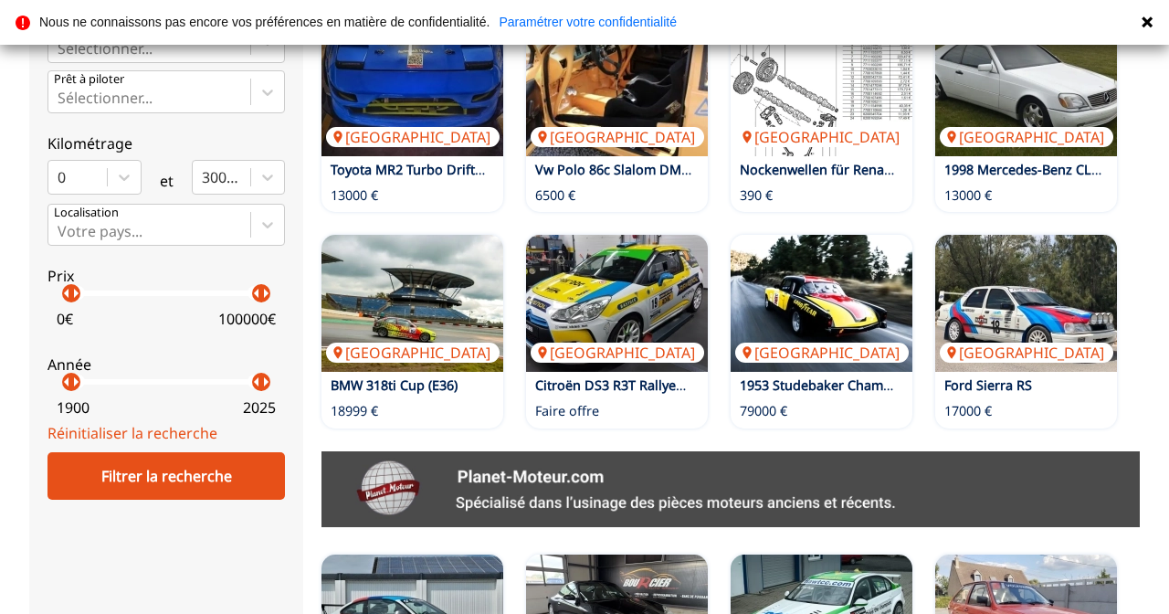
scroll to position [587, 0]
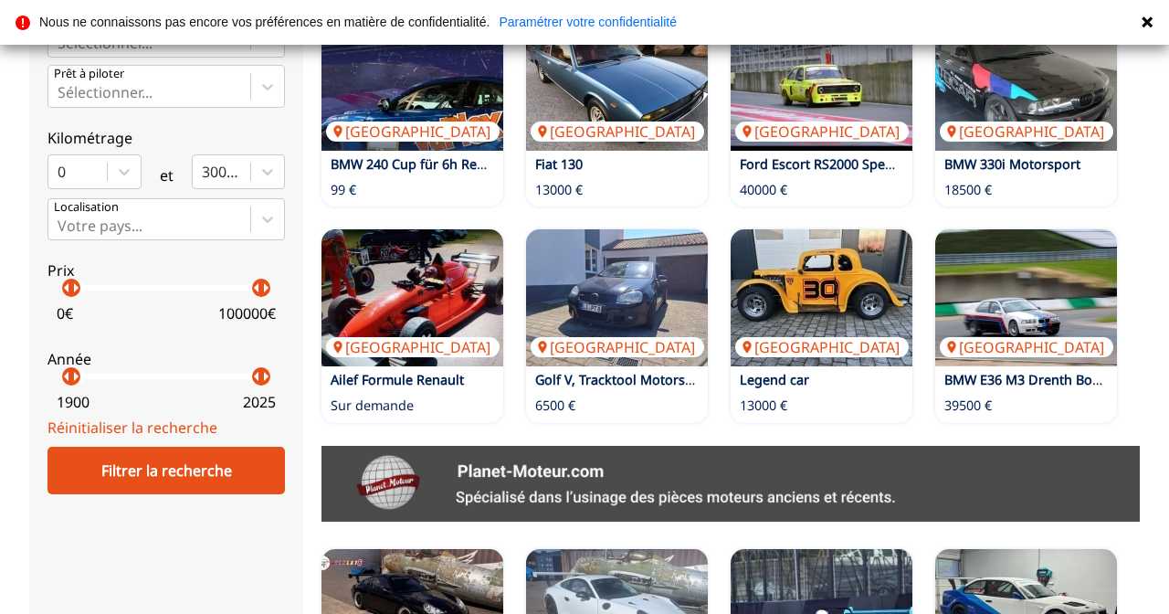
scroll to position [623, 0]
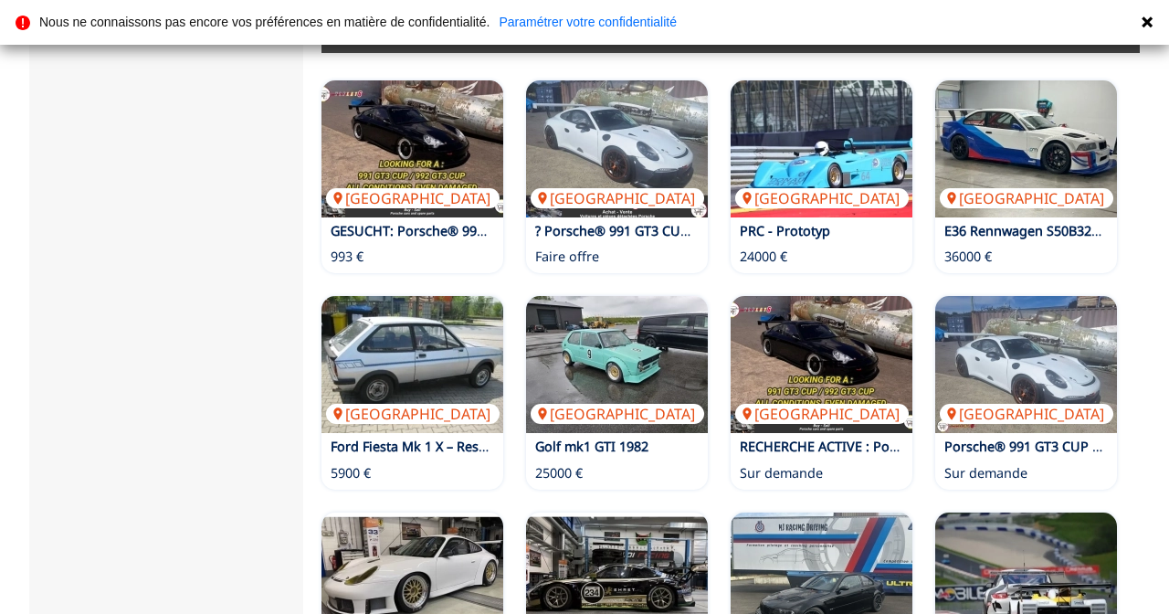
scroll to position [1076, 0]
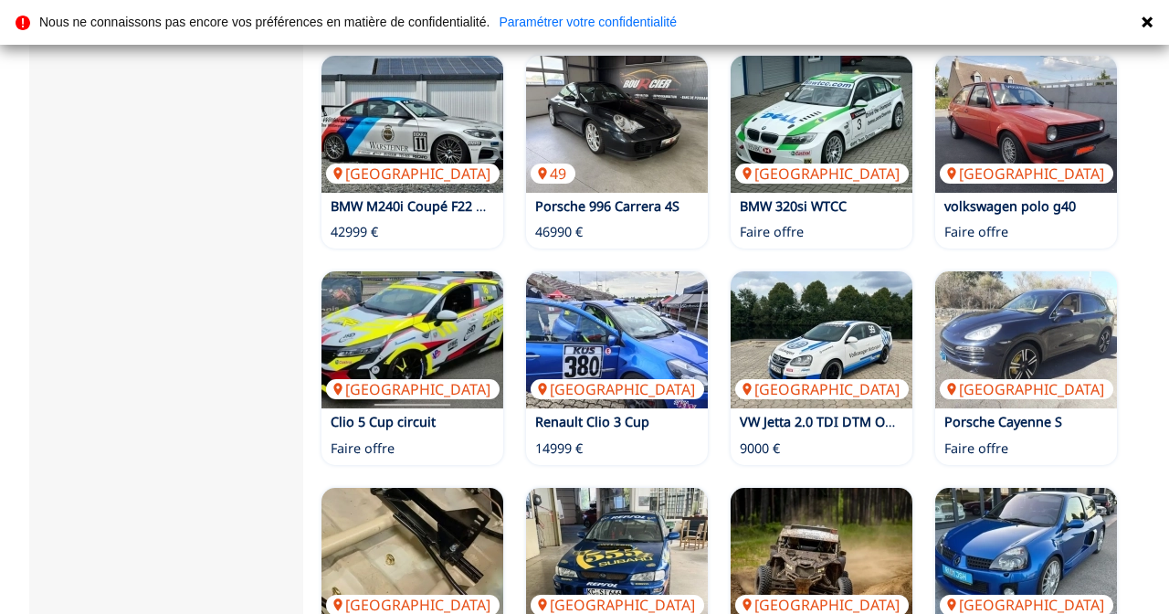
scroll to position [1092, 0]
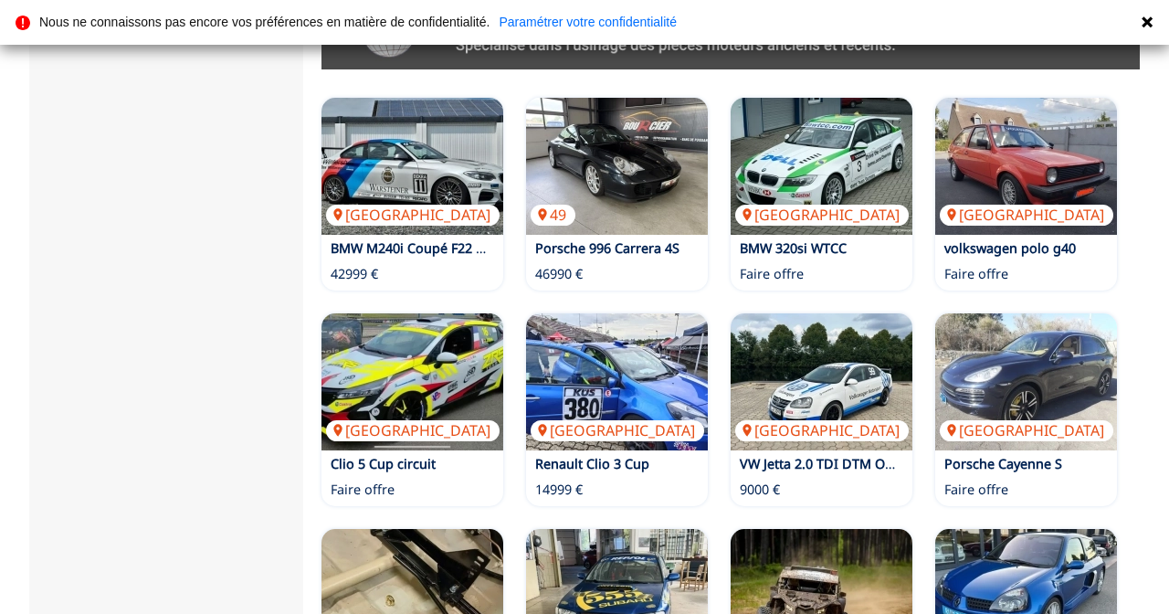
scroll to position [989, 0]
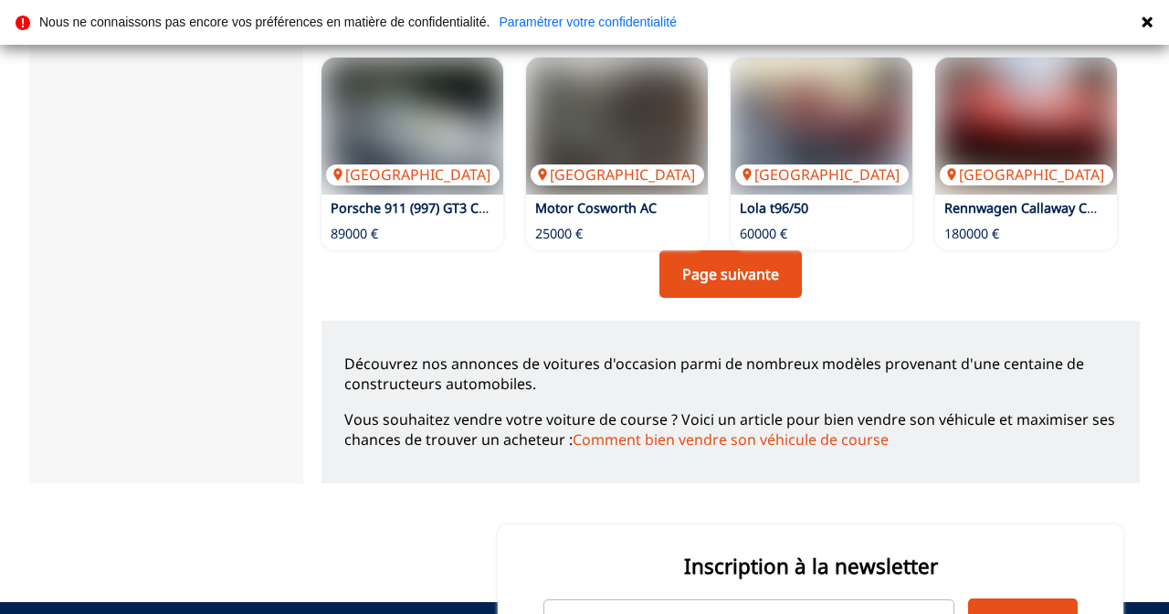
scroll to position [1248, 0]
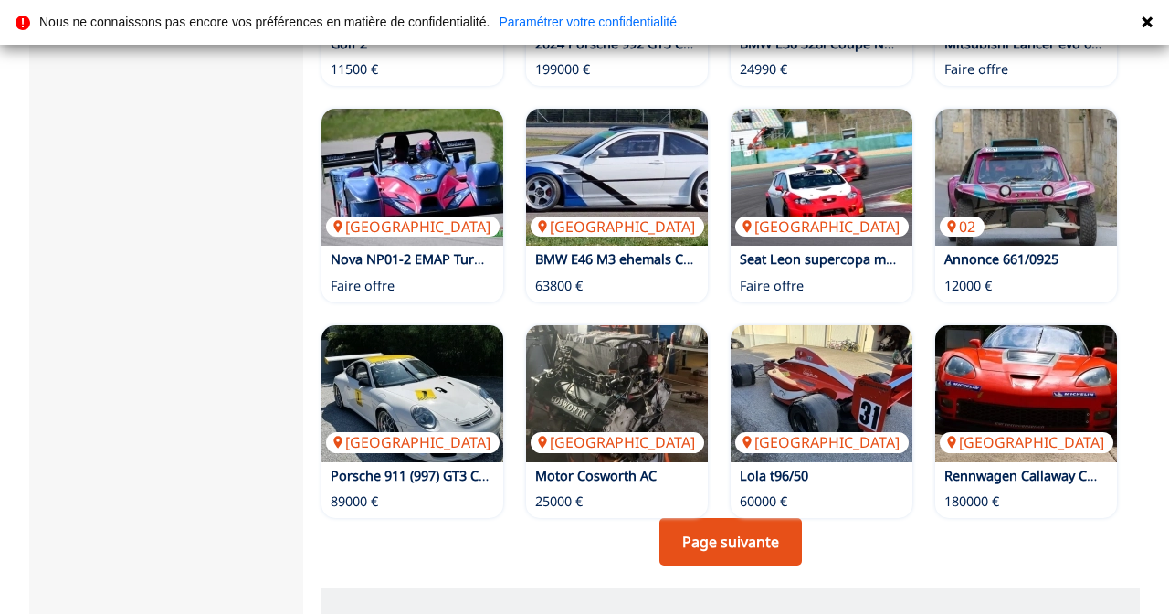
click at [730, 518] on link "Page suivante" at bounding box center [730, 541] width 142 height 47
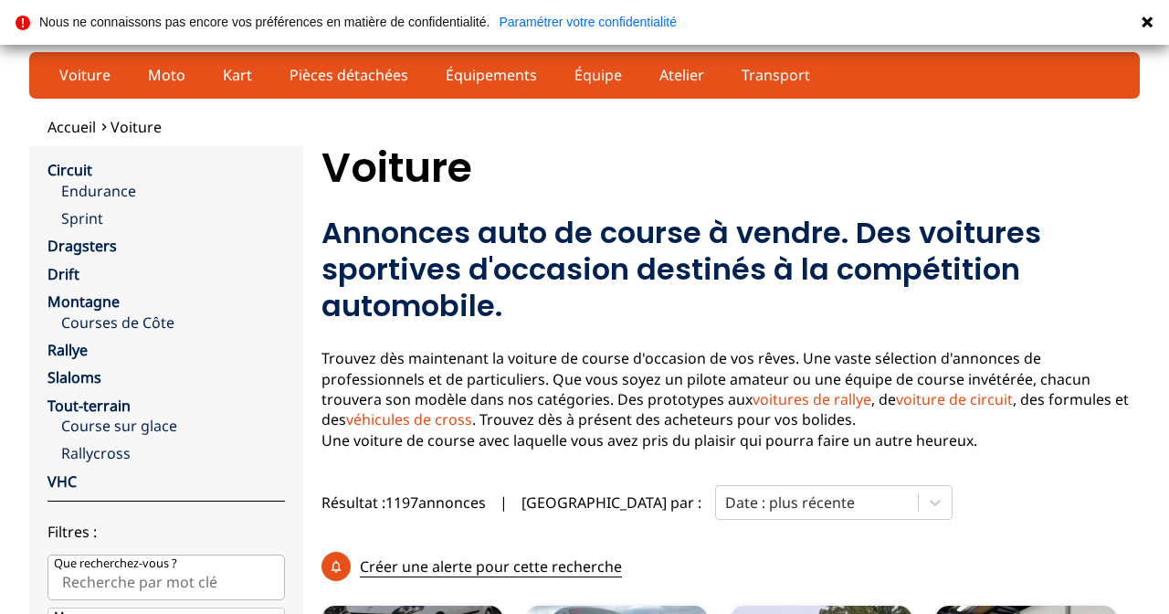
scroll to position [1076, 0]
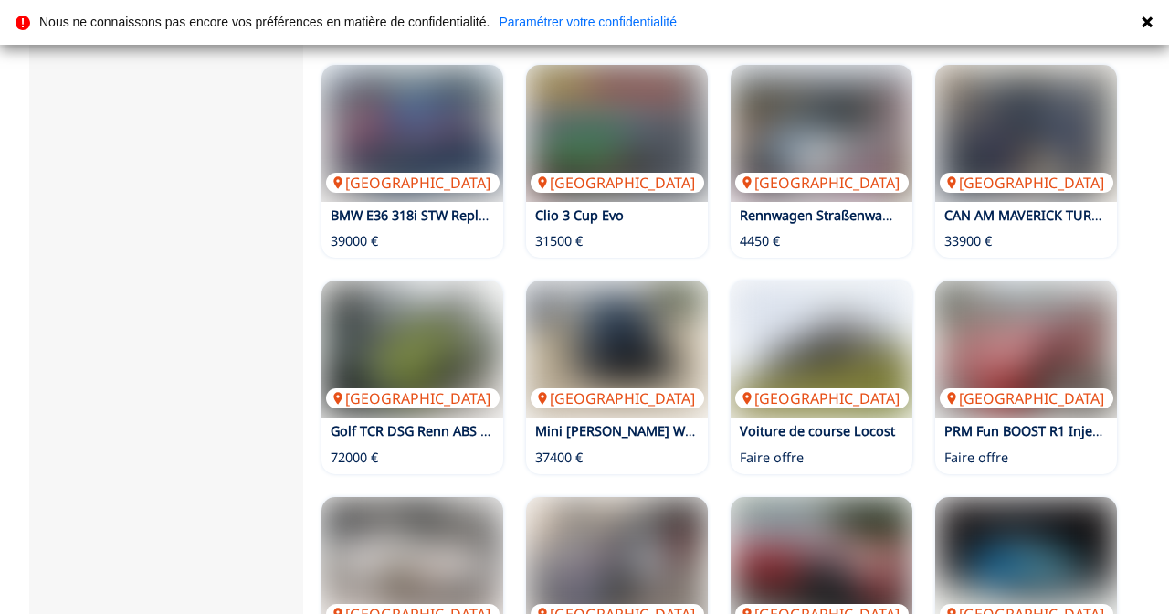
scroll to position [1081, 0]
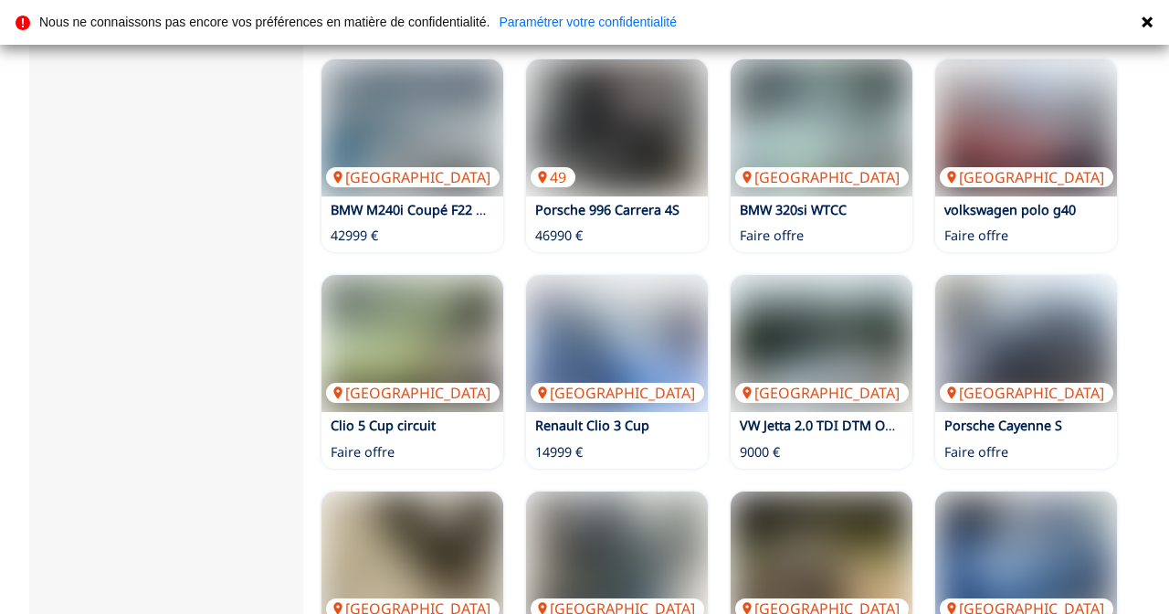
scroll to position [1019, 0]
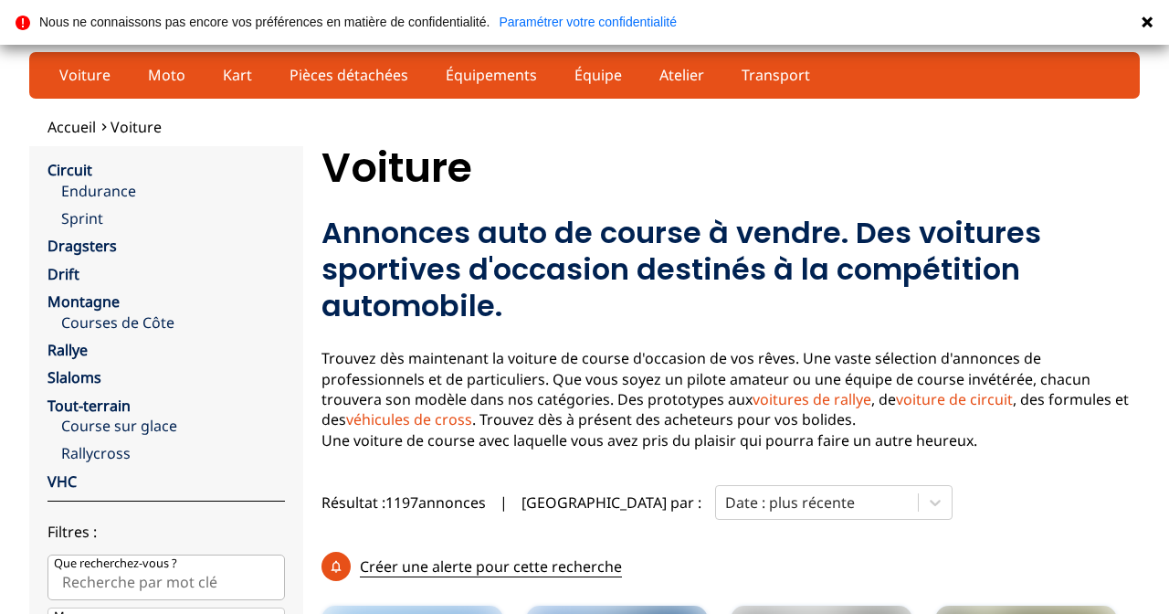
scroll to position [1060, 0]
